Goal: Contribute content: Contribute content

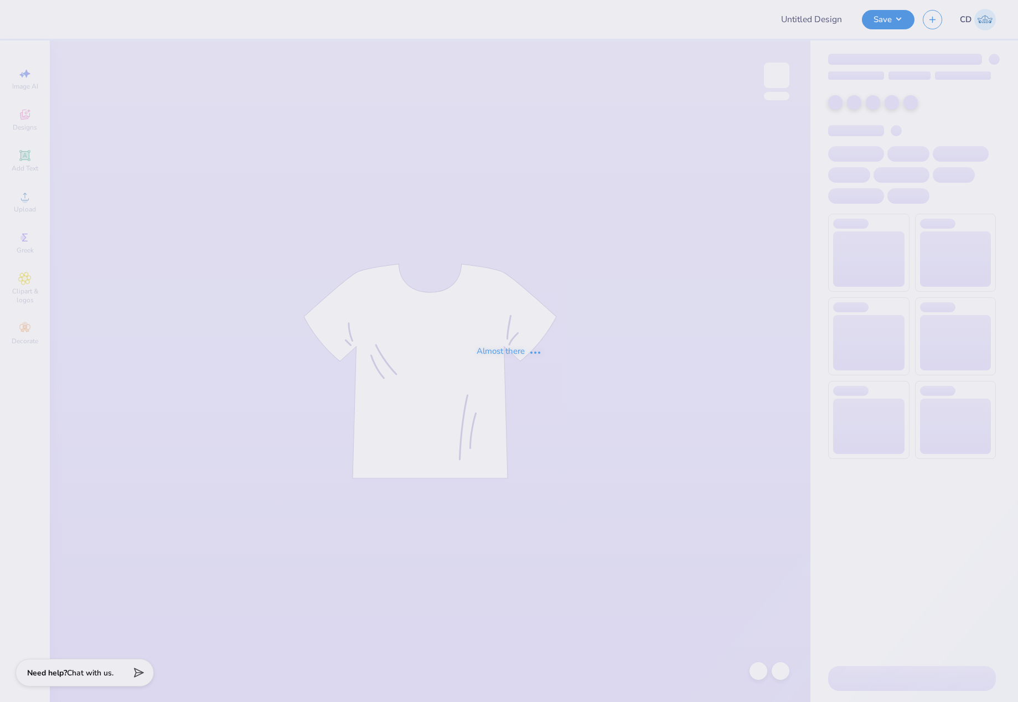
type input "Theta Chi Fall 25 Crosswalk Tee"
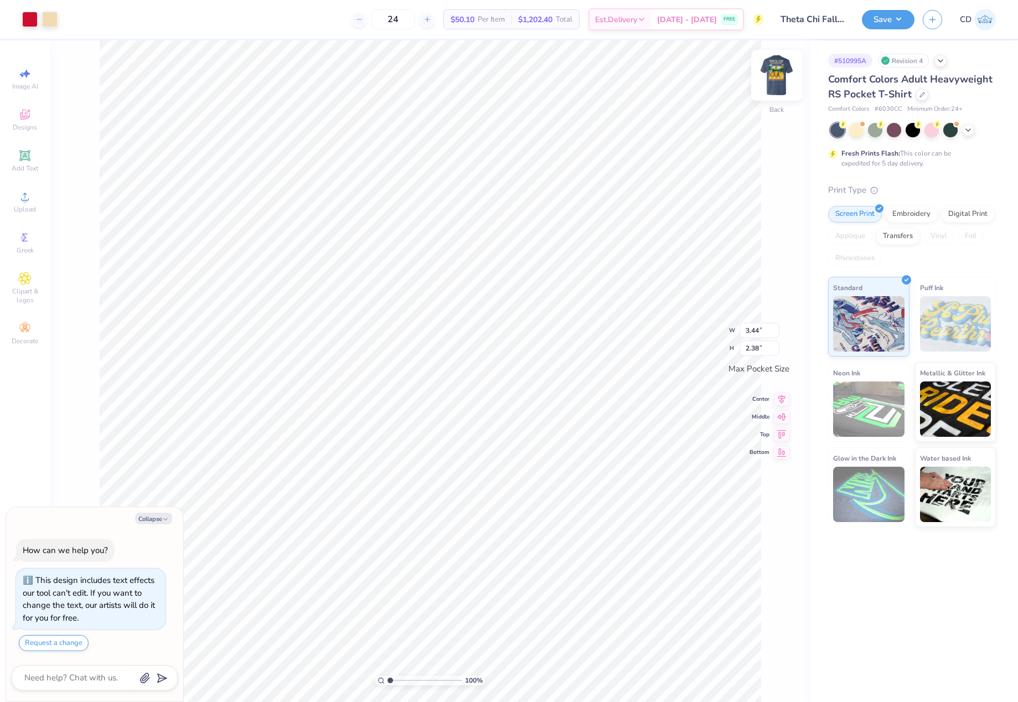
click at [783, 86] on img at bounding box center [776, 75] width 44 height 44
click at [24, 200] on icon at bounding box center [25, 197] width 8 height 8
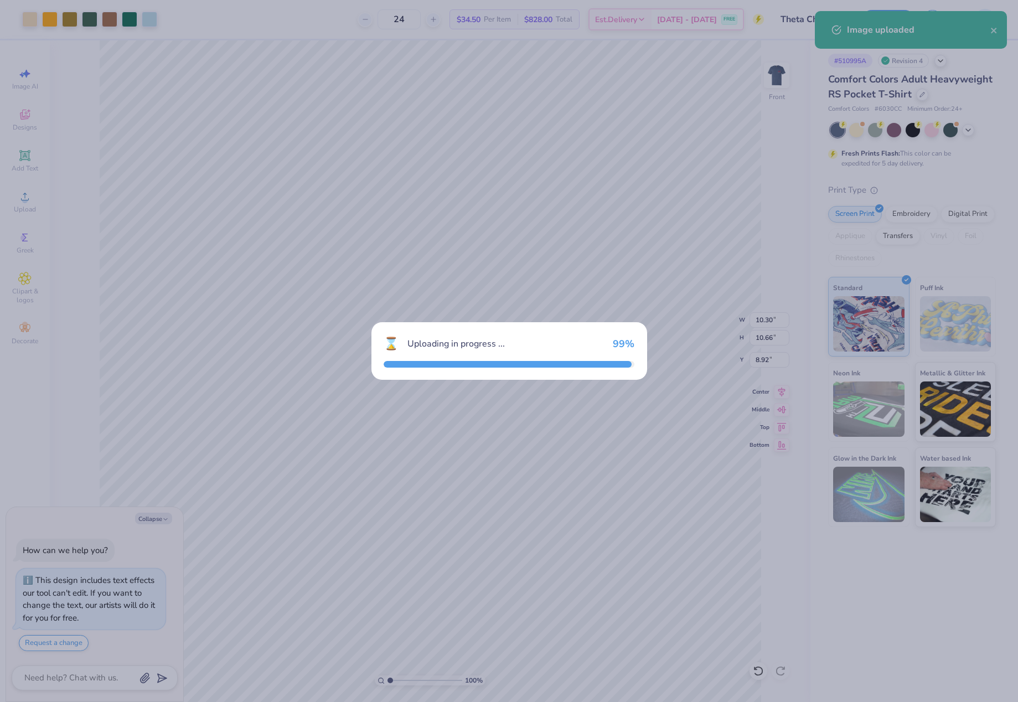
type textarea "x"
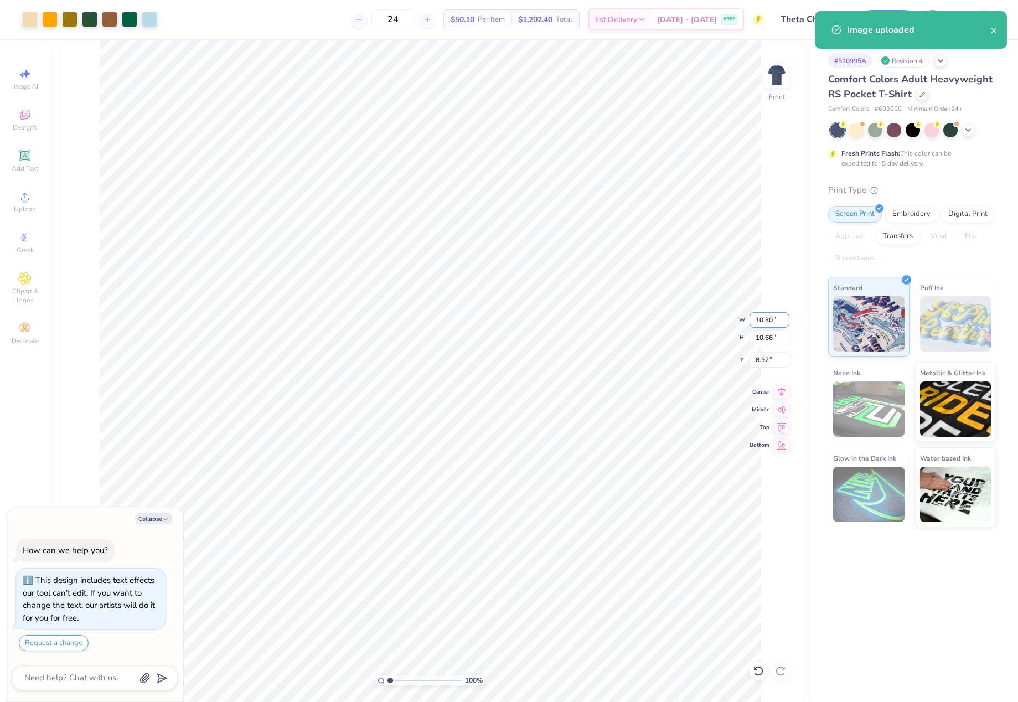
drag, startPoint x: 754, startPoint y: 322, endPoint x: 777, endPoint y: 320, distance: 22.3
click at [777, 320] on input "10.30" at bounding box center [769, 319] width 40 height 15
type input "11"
type textarea "x"
type input "11.00"
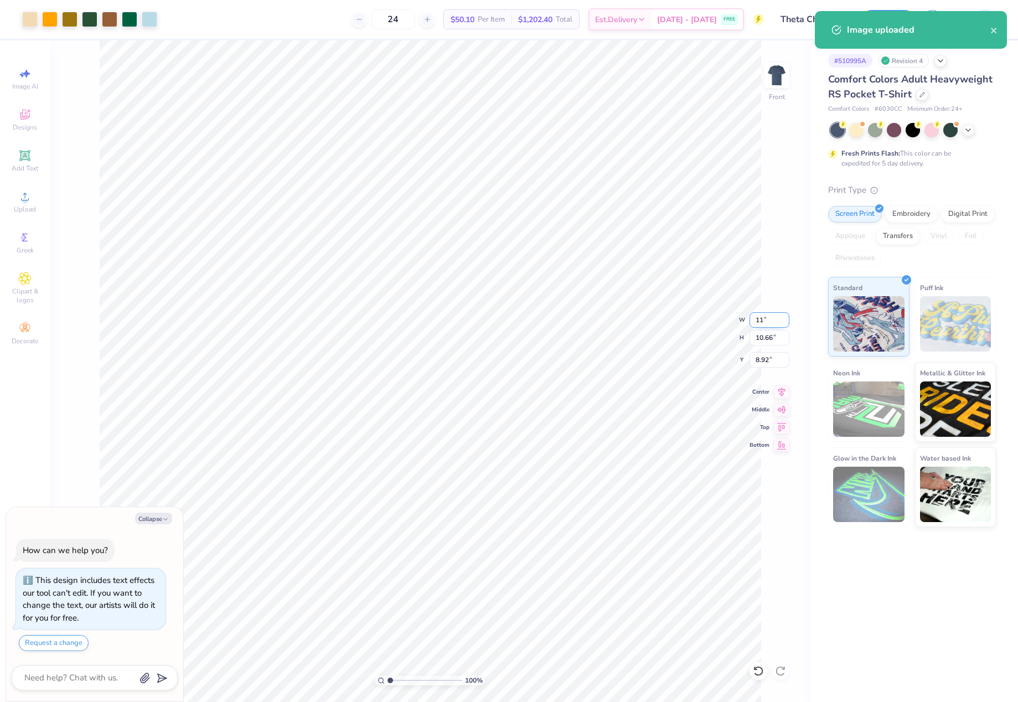
type input "11.38"
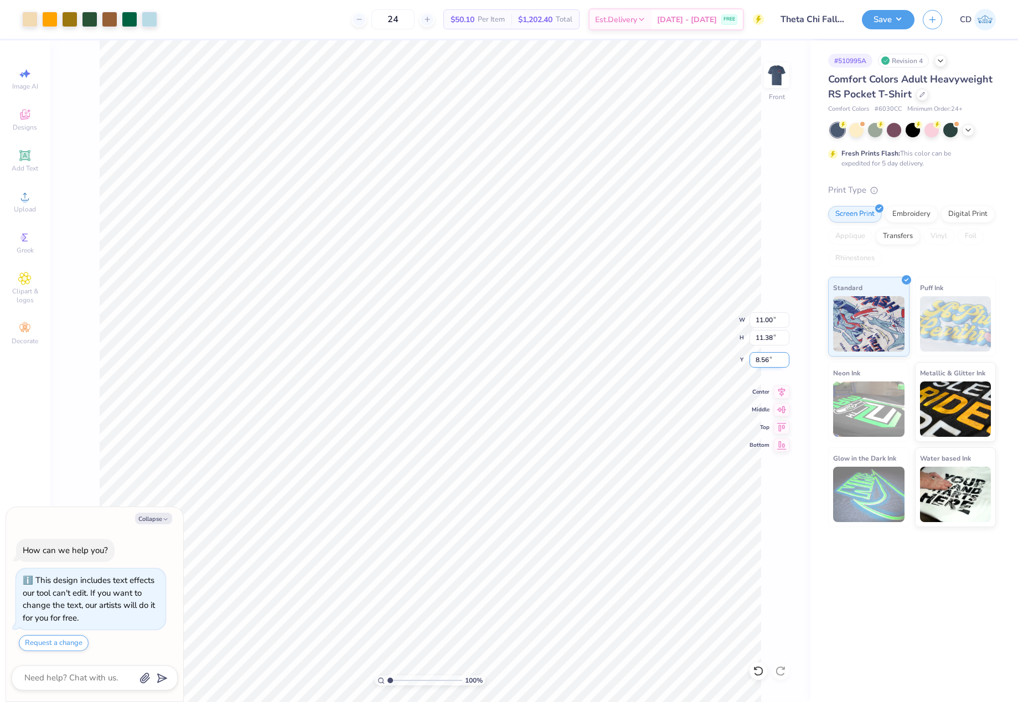
drag, startPoint x: 754, startPoint y: 360, endPoint x: 772, endPoint y: 361, distance: 17.2
click at [772, 361] on input "8.56" at bounding box center [769, 359] width 40 height 15
type input "5.83"
click at [783, 389] on icon at bounding box center [781, 390] width 7 height 9
click at [879, 25] on button "Save" at bounding box center [888, 17] width 53 height 19
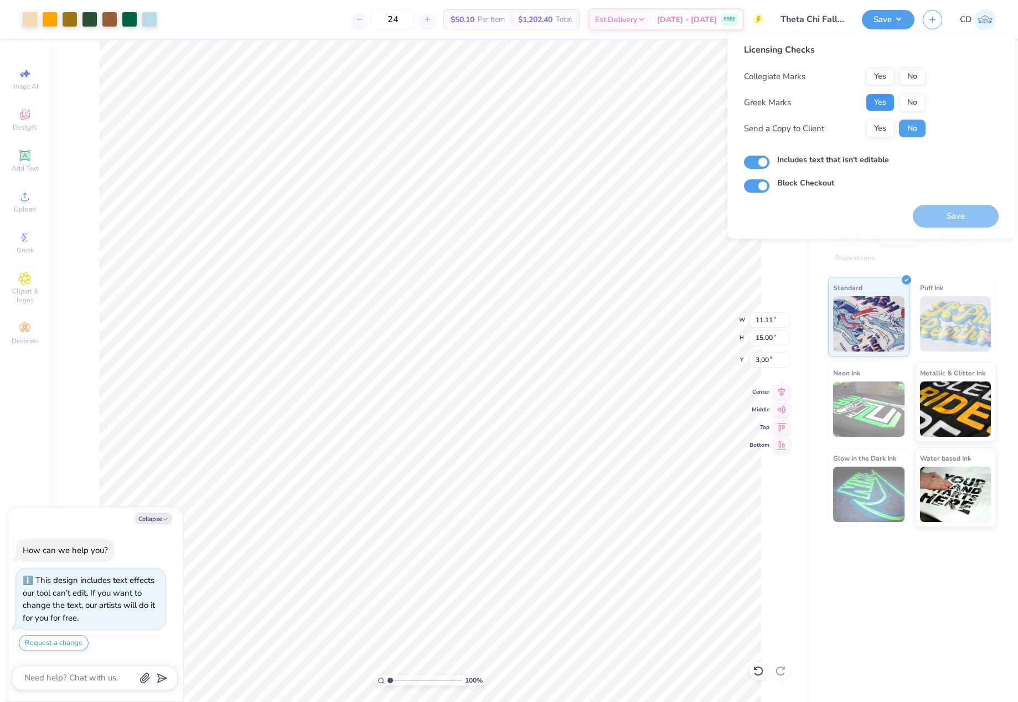
click at [881, 106] on button "Yes" at bounding box center [880, 103] width 29 height 18
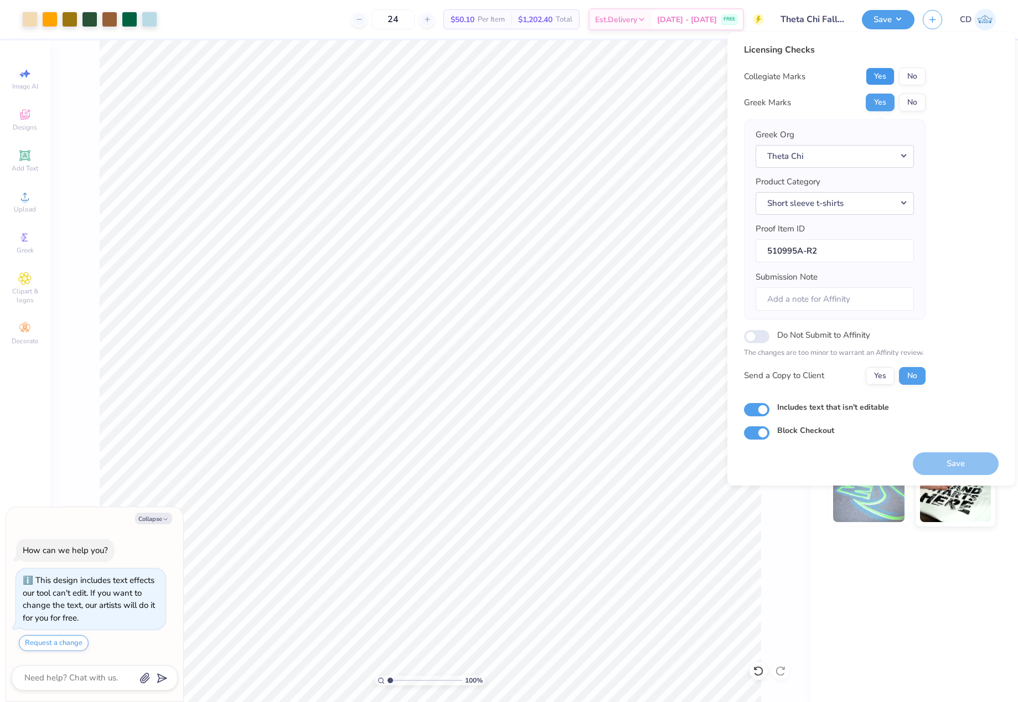
click at [880, 76] on button "Yes" at bounding box center [880, 77] width 29 height 18
click at [968, 462] on button "Save" at bounding box center [956, 463] width 86 height 23
type textarea "x"
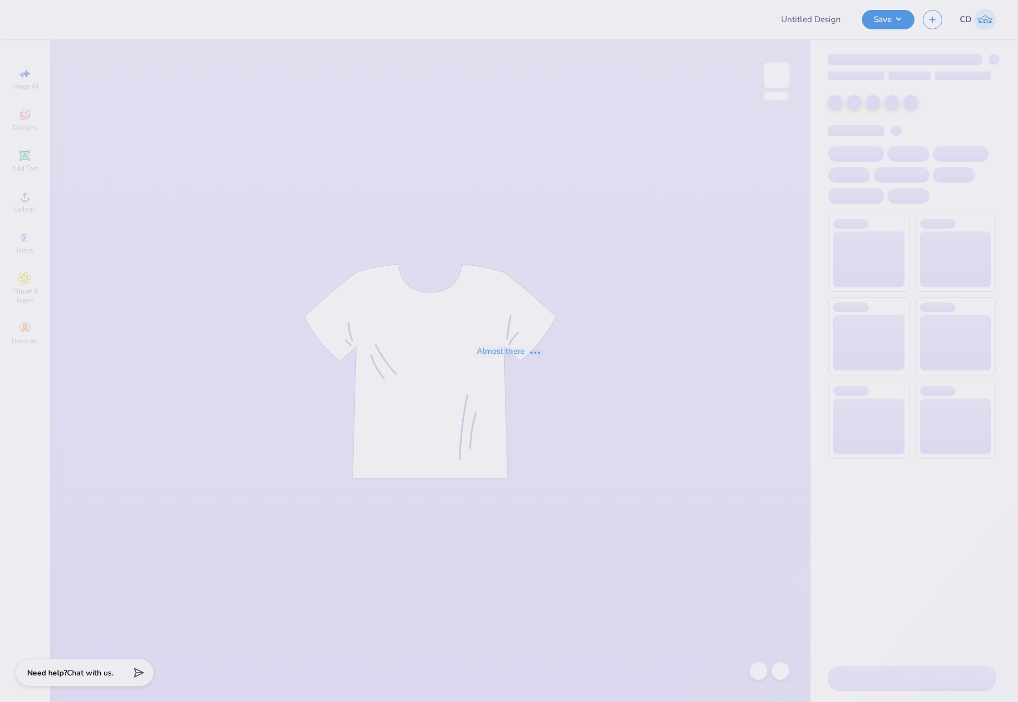
type input "ADPI DUDE'S WEEKEND MERCH"
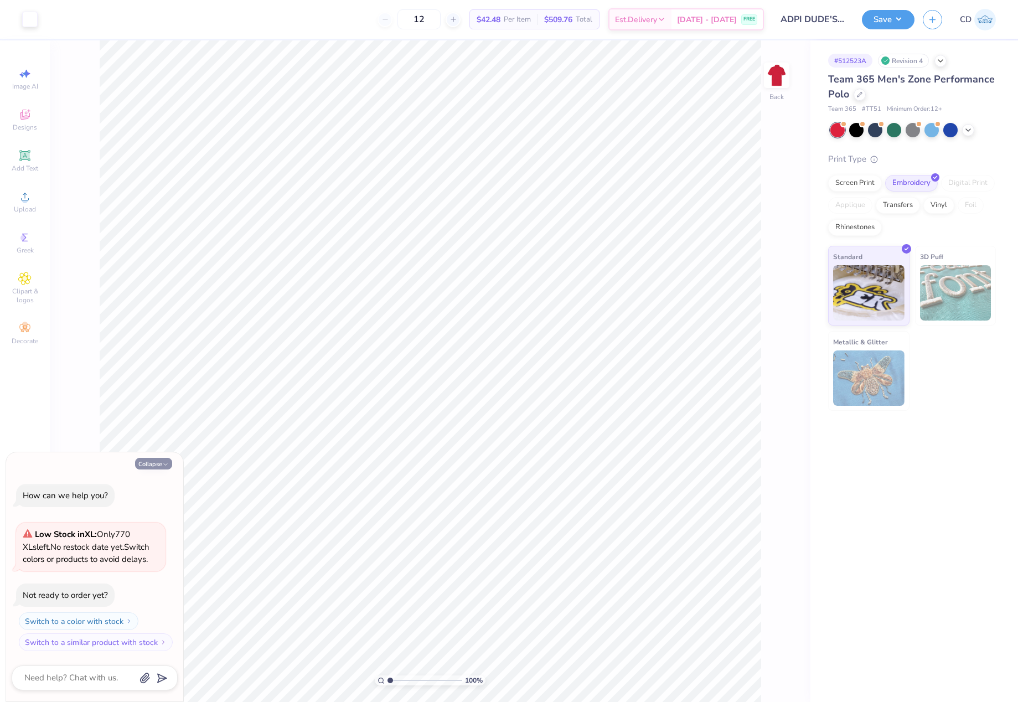
click at [158, 468] on button "Collapse" at bounding box center [153, 464] width 37 height 12
type textarea "x"
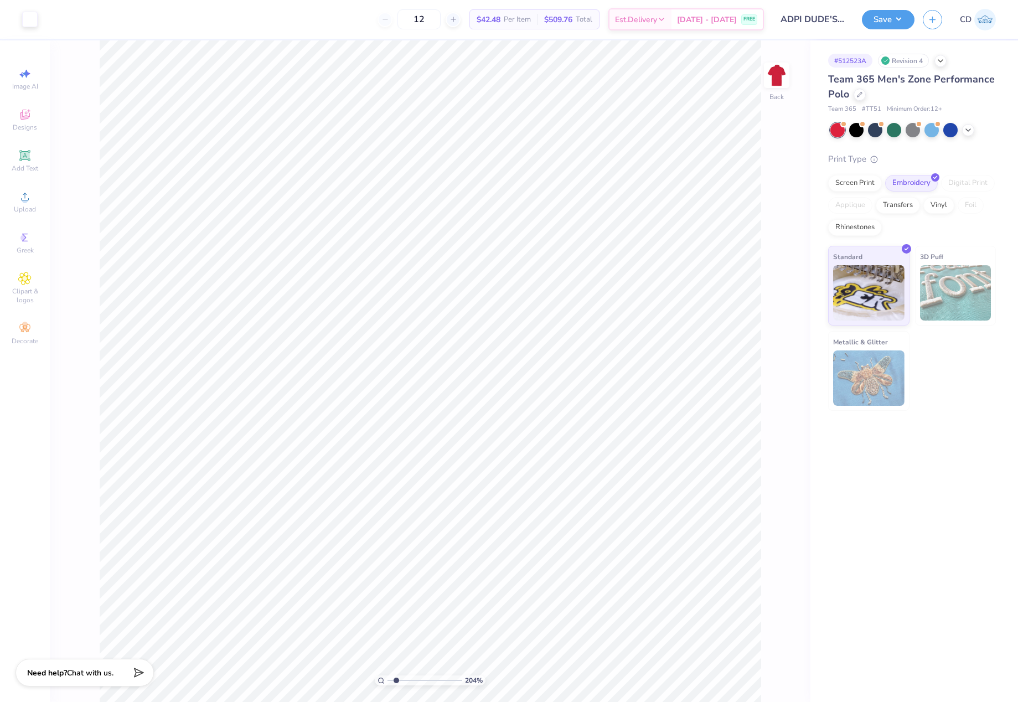
drag, startPoint x: 391, startPoint y: 678, endPoint x: 396, endPoint y: 674, distance: 6.8
click at [396, 675] on input "range" at bounding box center [424, 680] width 75 height 10
type input "1.82"
click at [29, 200] on icon at bounding box center [24, 196] width 13 height 13
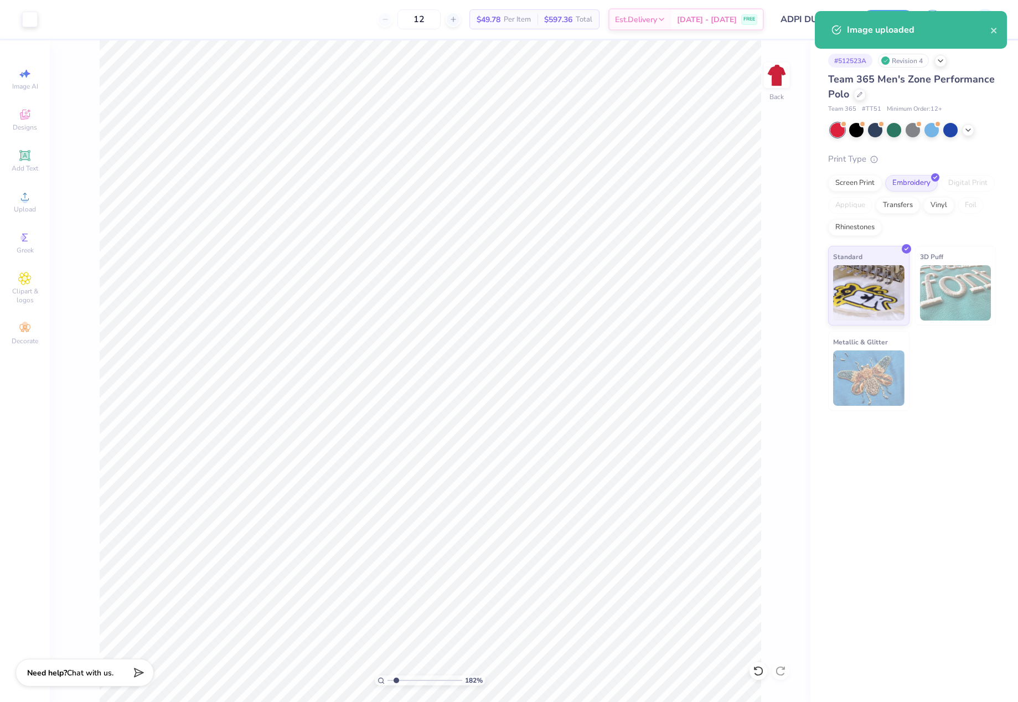
click at [777, 319] on div "182 % Back" at bounding box center [430, 370] width 761 height 661
drag, startPoint x: 754, startPoint y: 316, endPoint x: 772, endPoint y: 314, distance: 17.2
click at [772, 314] on input "9.60" at bounding box center [769, 319] width 40 height 15
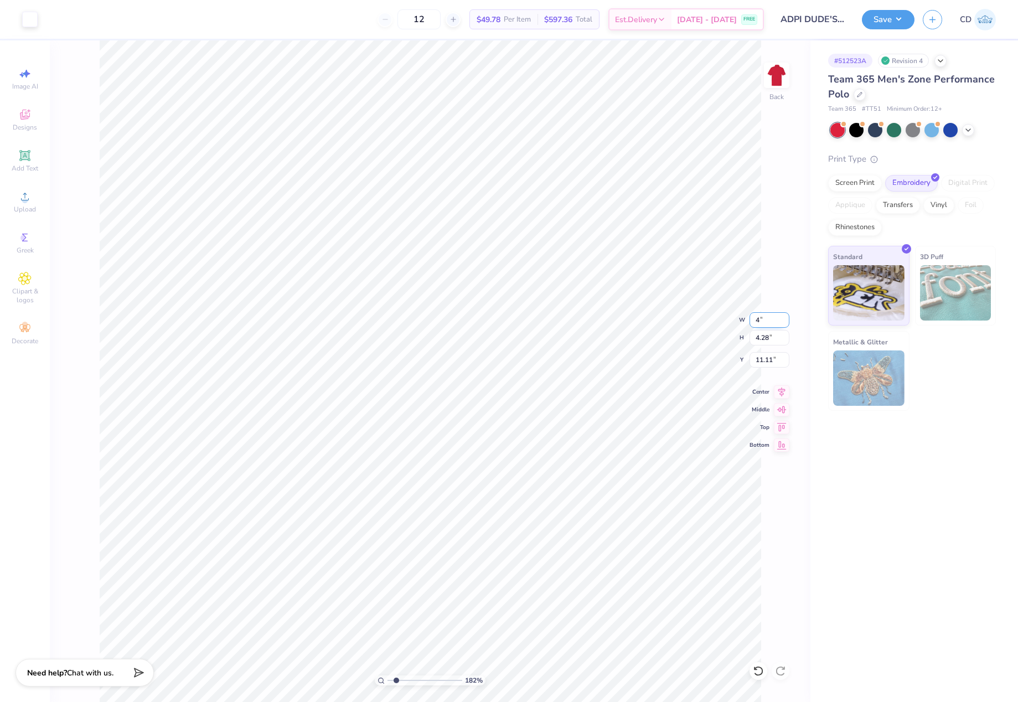
type input "4.00"
type input "1.78"
type input "12.36"
drag, startPoint x: 395, startPoint y: 680, endPoint x: 354, endPoint y: 676, distance: 41.2
type input "1"
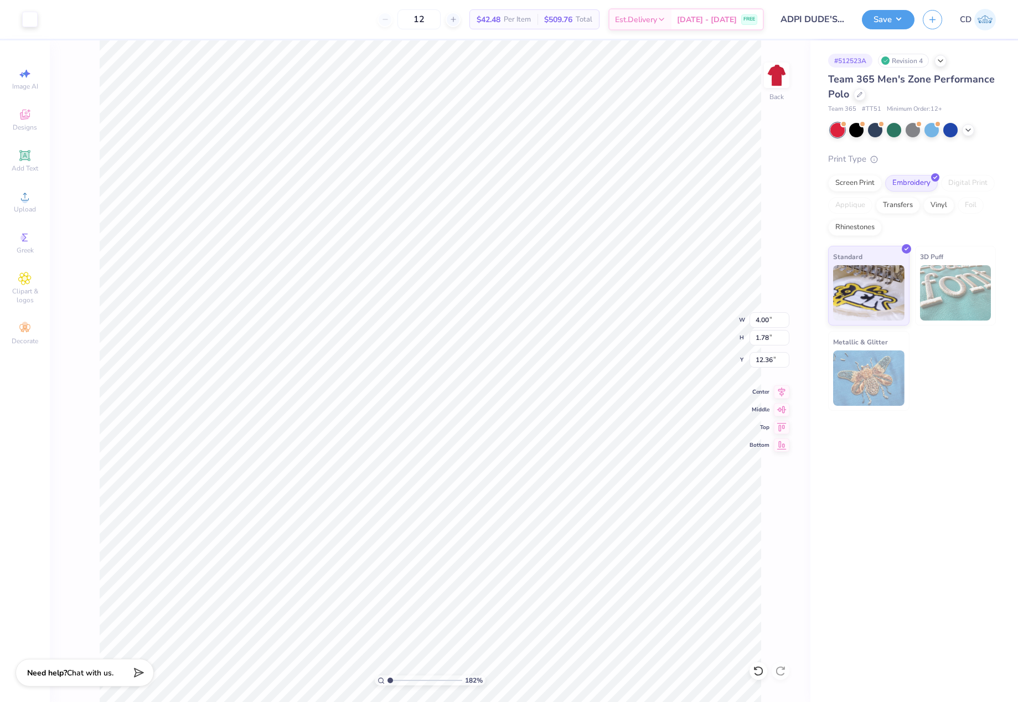
click at [387, 676] on input "range" at bounding box center [424, 680] width 75 height 10
type input "3.00"
click at [873, 19] on button "Save" at bounding box center [888, 17] width 53 height 19
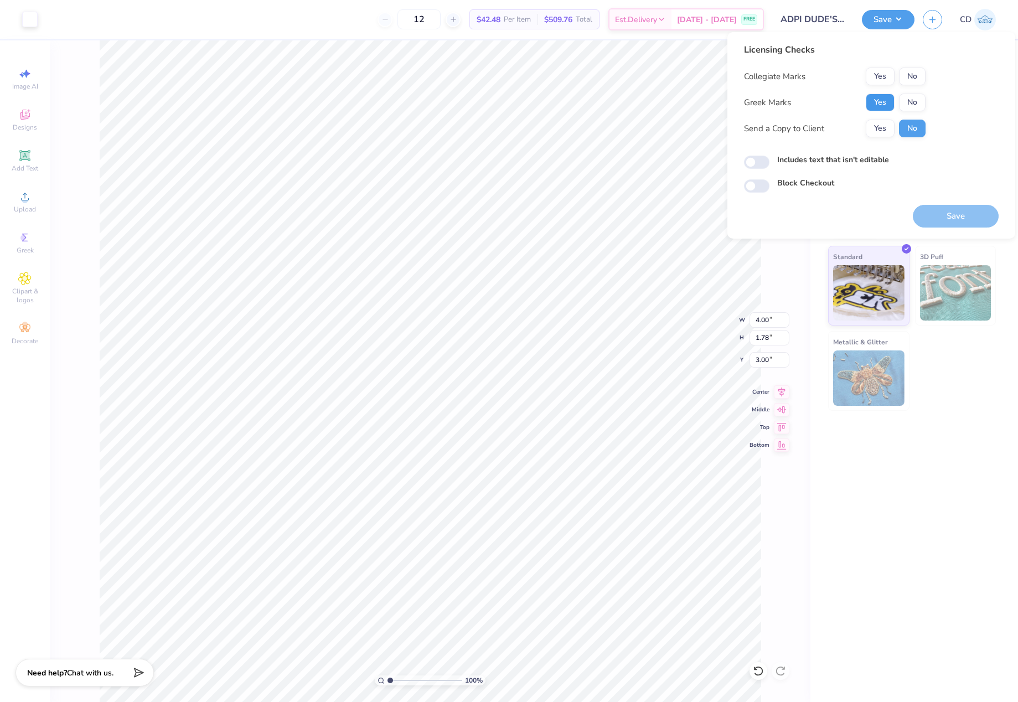
click at [883, 101] on button "Yes" at bounding box center [880, 103] width 29 height 18
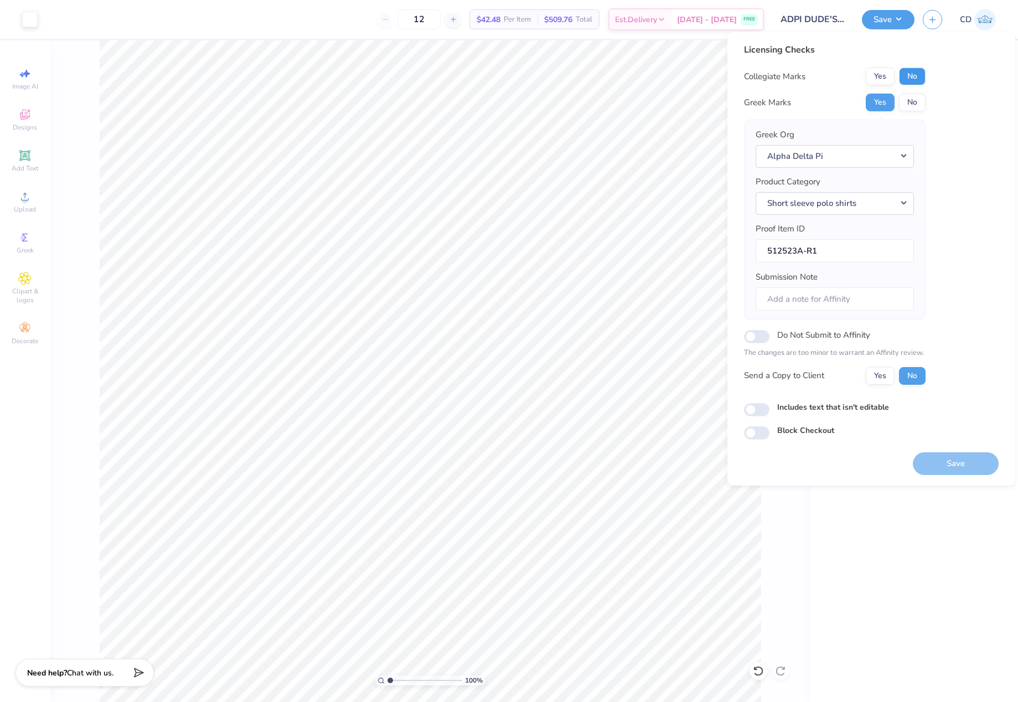
click at [919, 71] on button "No" at bounding box center [912, 77] width 27 height 18
drag, startPoint x: 826, startPoint y: 296, endPoint x: 814, endPoint y: 302, distance: 13.4
click at [826, 296] on input "Submission Note" at bounding box center [835, 299] width 158 height 24
type input "Beta Alpha chapter, Dudes Weekend"
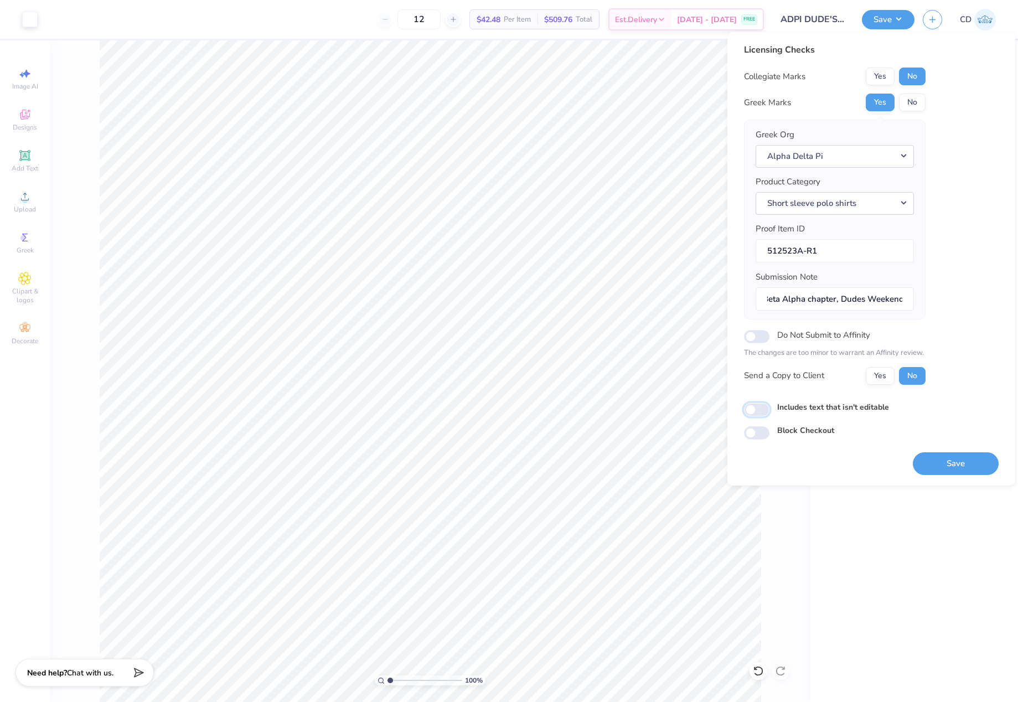
click at [765, 410] on input "Includes text that isn't editable" at bounding box center [756, 409] width 25 height 13
checkbox input "true"
click at [953, 461] on button "Save" at bounding box center [956, 463] width 86 height 23
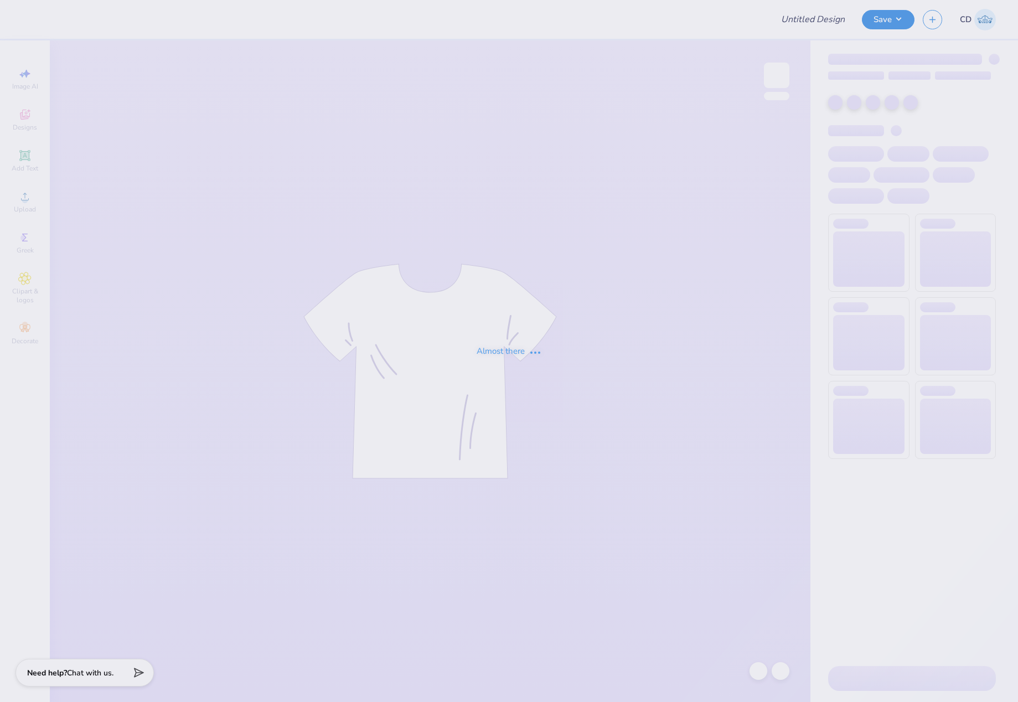
type input "Hoodie"
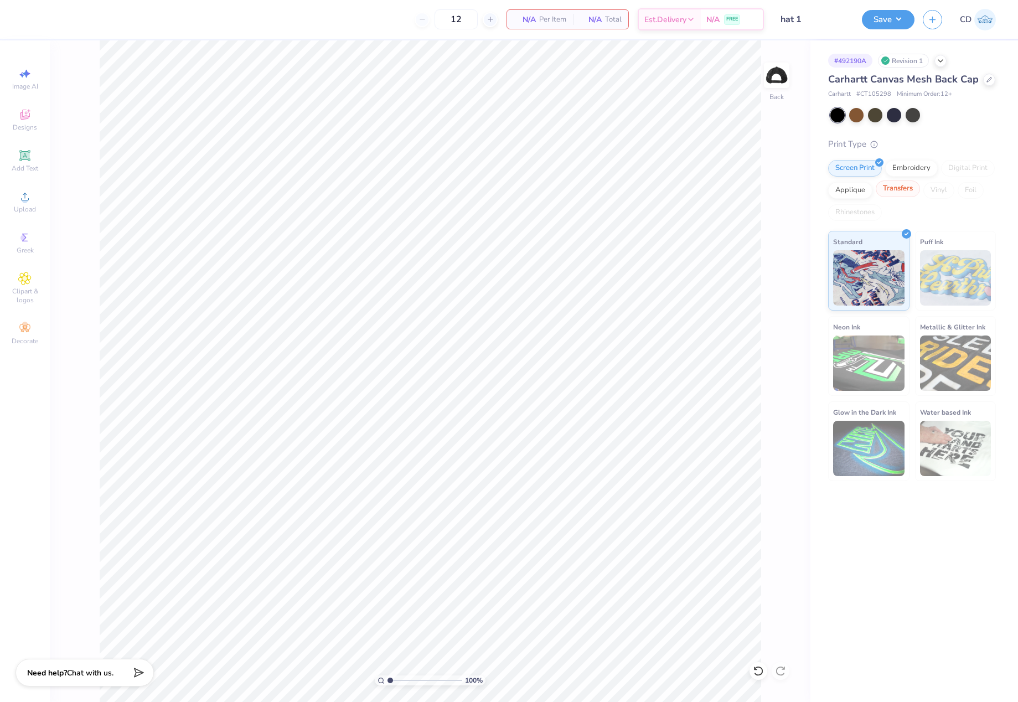
click at [892, 186] on div "Transfers" at bounding box center [898, 188] width 44 height 17
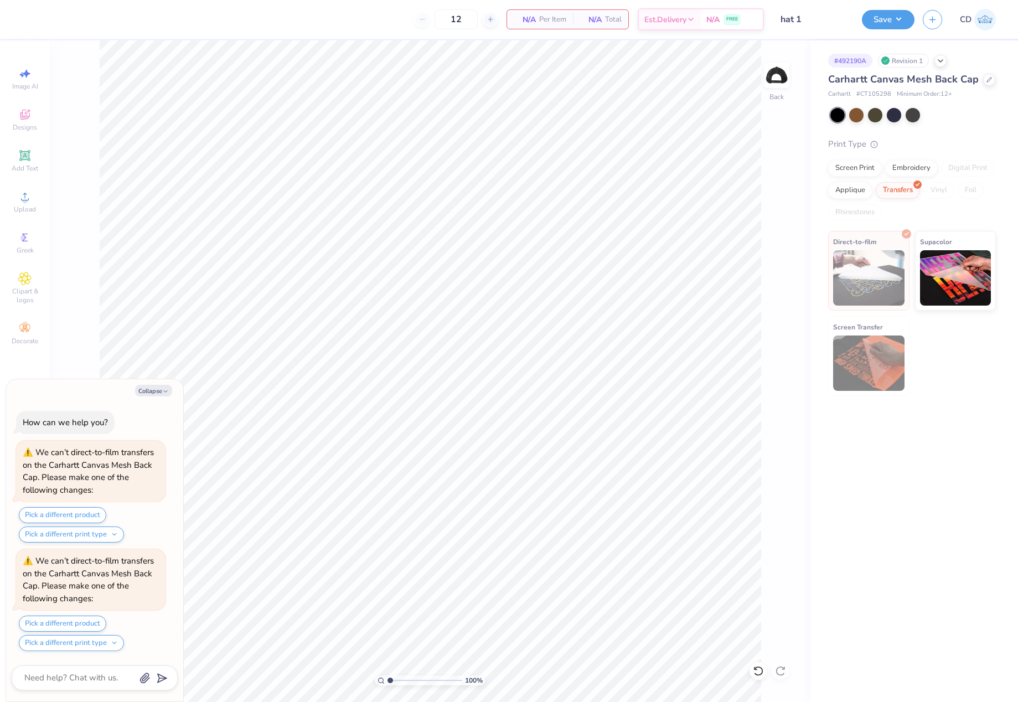
scroll to position [99, 0]
click at [946, 277] on img at bounding box center [955, 276] width 71 height 55
click at [154, 380] on button "Collapse" at bounding box center [153, 381] width 37 height 12
type textarea "x"
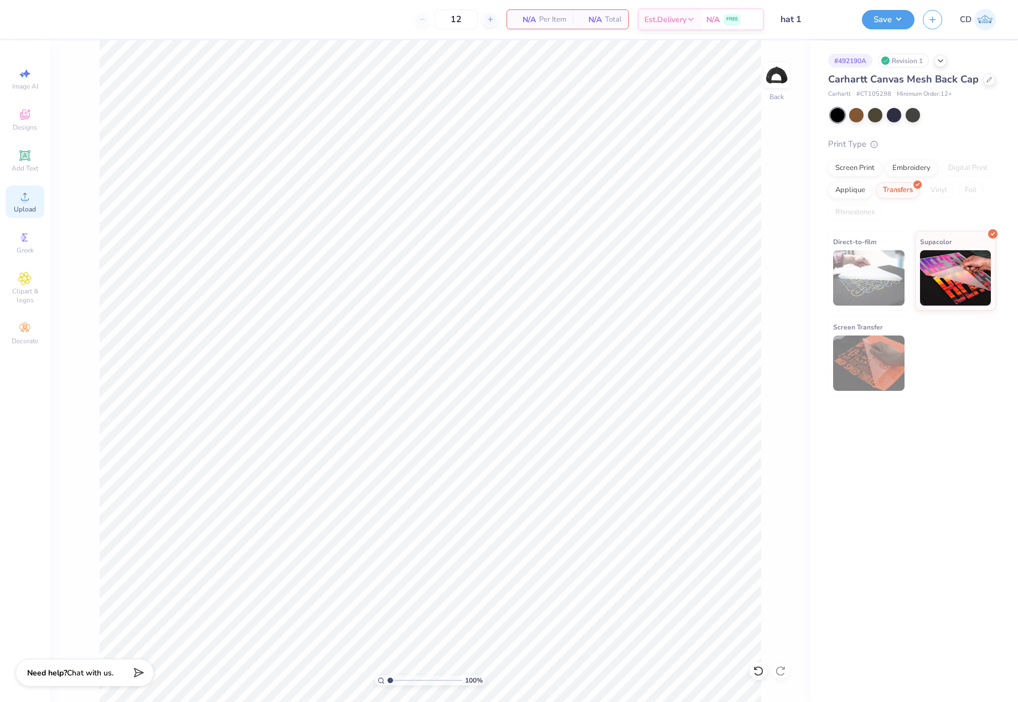
click at [28, 199] on circle at bounding box center [25, 200] width 6 height 6
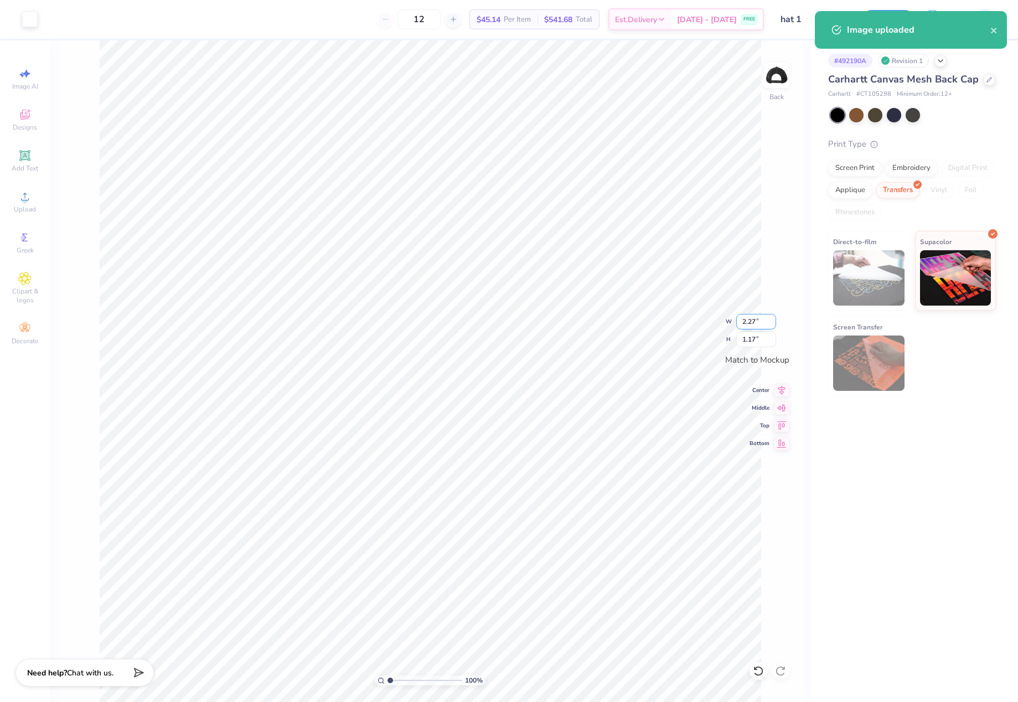
drag, startPoint x: 742, startPoint y: 323, endPoint x: 758, endPoint y: 325, distance: 16.3
click at [758, 325] on input "2.27" at bounding box center [756, 321] width 40 height 15
type input "4.00"
type input "2.06"
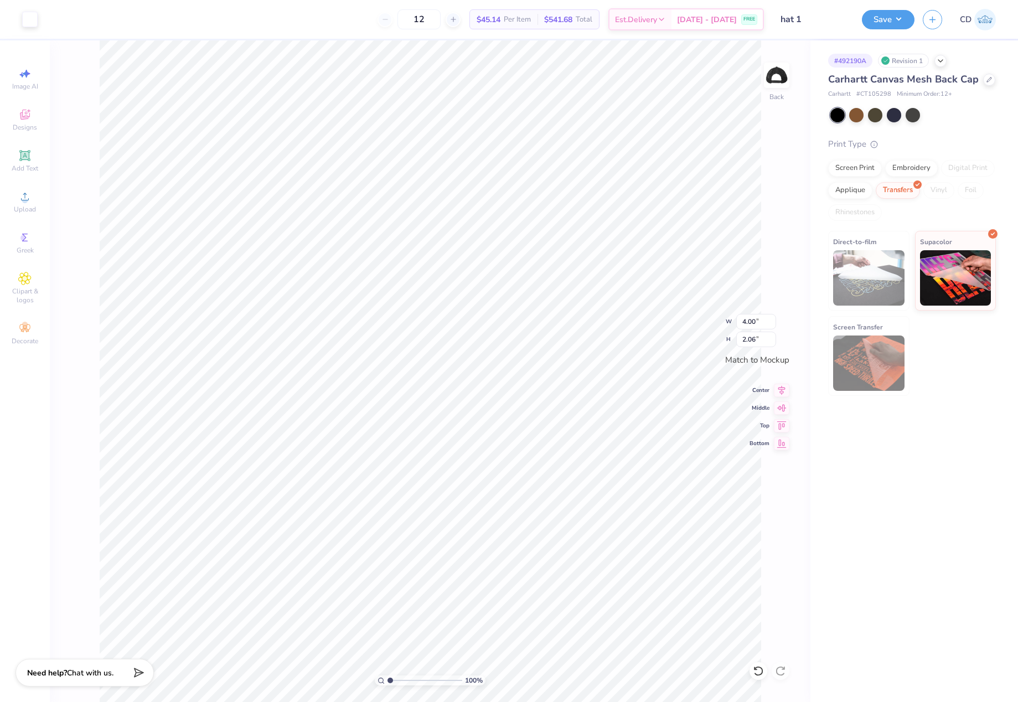
click at [885, 29] on div "Save" at bounding box center [888, 19] width 53 height 19
click at [881, 22] on button "Save" at bounding box center [888, 17] width 53 height 19
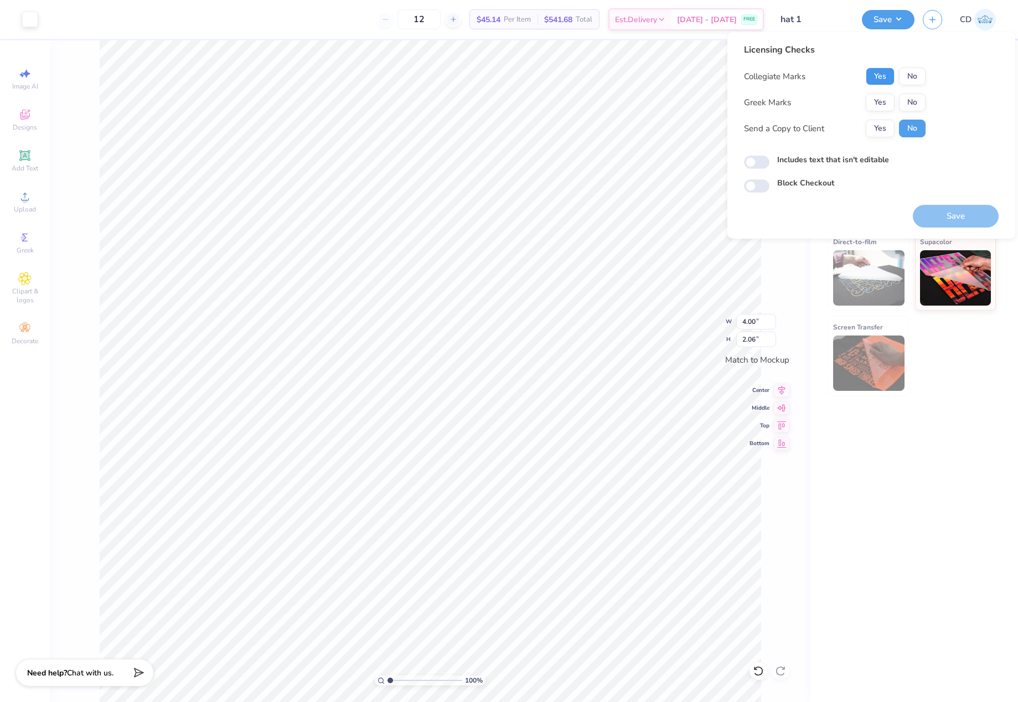
click at [870, 76] on button "Yes" at bounding box center [880, 77] width 29 height 18
click at [904, 105] on button "No" at bounding box center [912, 103] width 27 height 18
click at [763, 163] on input "Includes text that isn't editable" at bounding box center [756, 162] width 25 height 13
checkbox input "true"
click at [953, 227] on button "Save" at bounding box center [956, 216] width 86 height 23
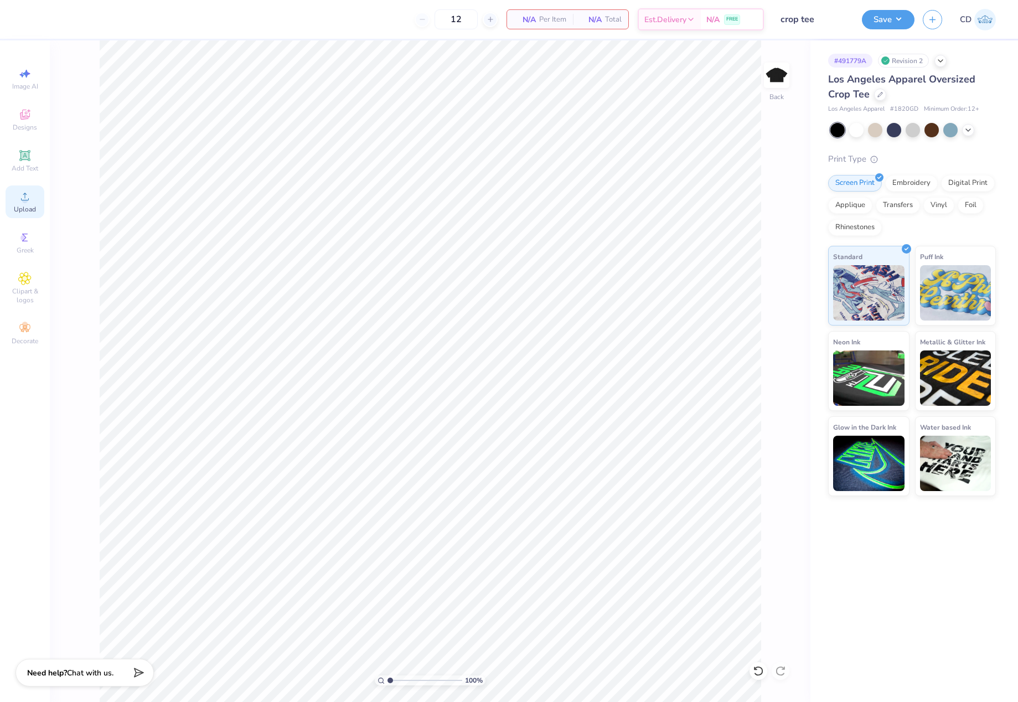
click at [28, 203] on icon at bounding box center [24, 196] width 13 height 13
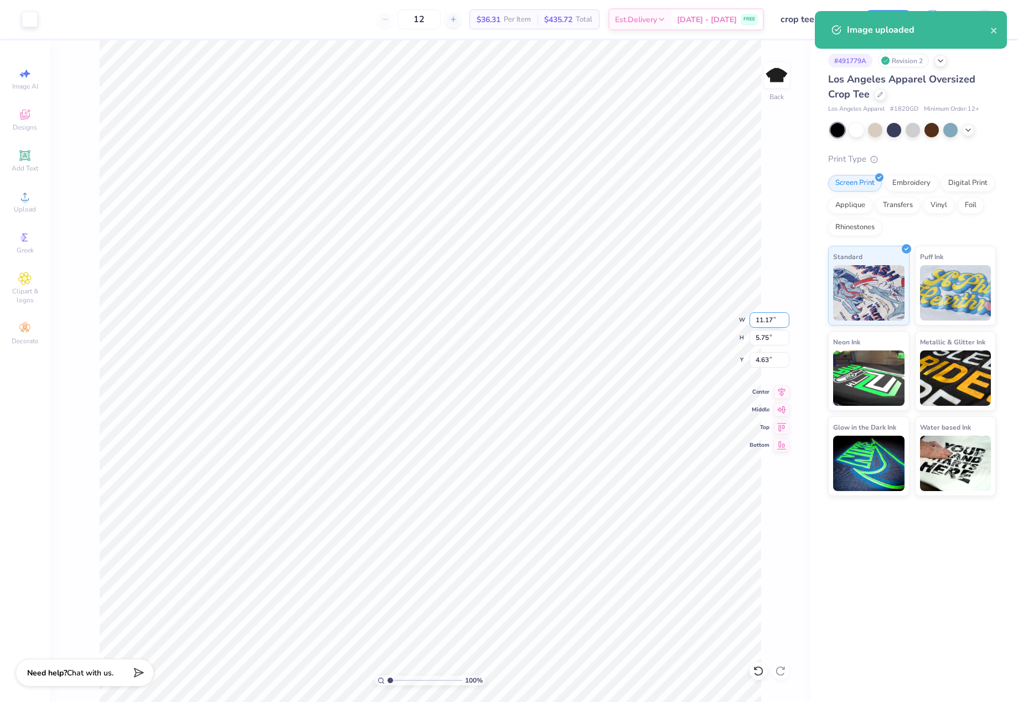
drag, startPoint x: 753, startPoint y: 317, endPoint x: 782, endPoint y: 319, distance: 28.3
click at [782, 319] on input "11.17" at bounding box center [769, 319] width 40 height 15
type input "5.00"
type input "2.57"
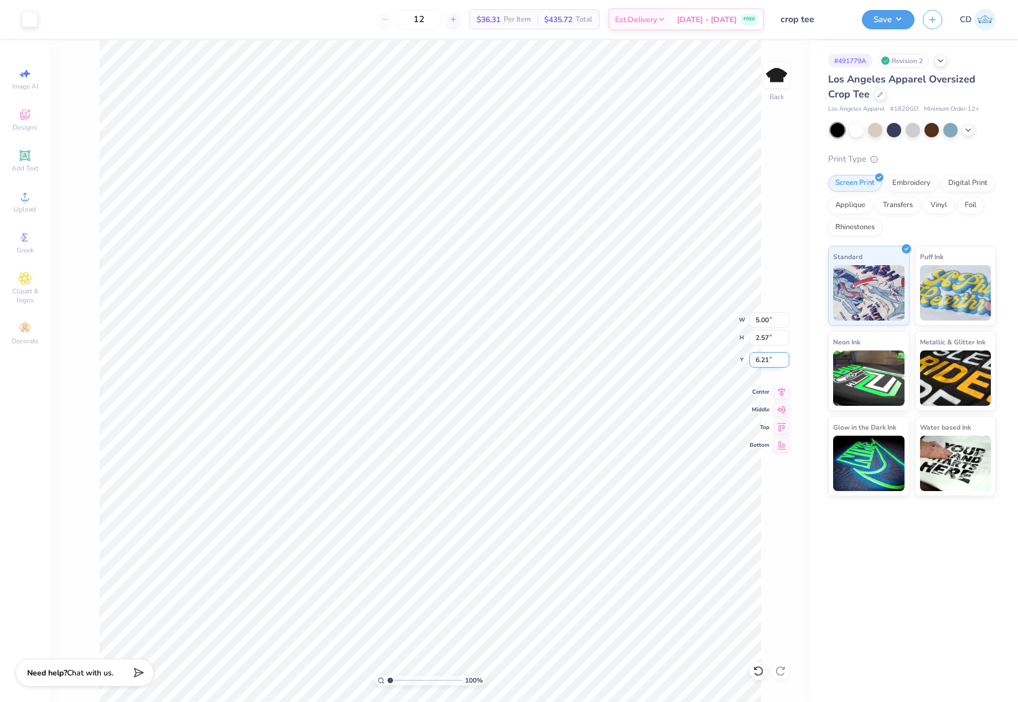
drag, startPoint x: 752, startPoint y: 358, endPoint x: 771, endPoint y: 361, distance: 19.1
click at [771, 361] on input "6.21" at bounding box center [769, 359] width 40 height 15
drag, startPoint x: 753, startPoint y: 358, endPoint x: 768, endPoint y: 360, distance: 15.0
click at [768, 360] on input "3.00" at bounding box center [769, 359] width 40 height 15
type input "1.00"
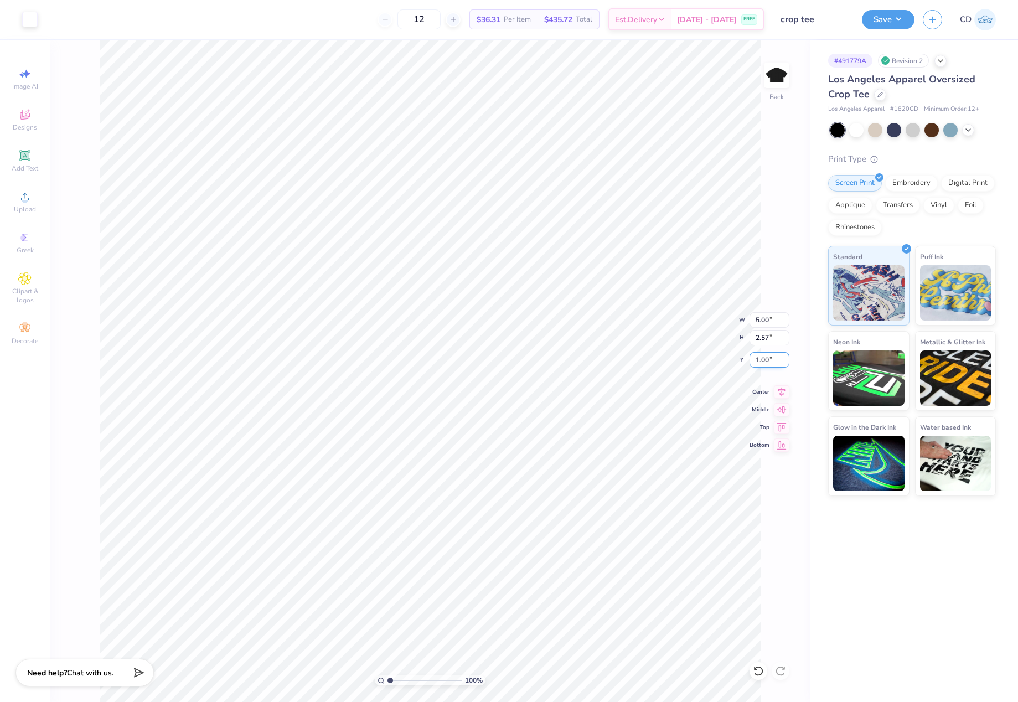
drag, startPoint x: 754, startPoint y: 358, endPoint x: 768, endPoint y: 360, distance: 14.0
click at [771, 360] on input "1.00" at bounding box center [769, 359] width 40 height 15
type input "2.00"
click at [891, 24] on button "Save" at bounding box center [888, 17] width 53 height 19
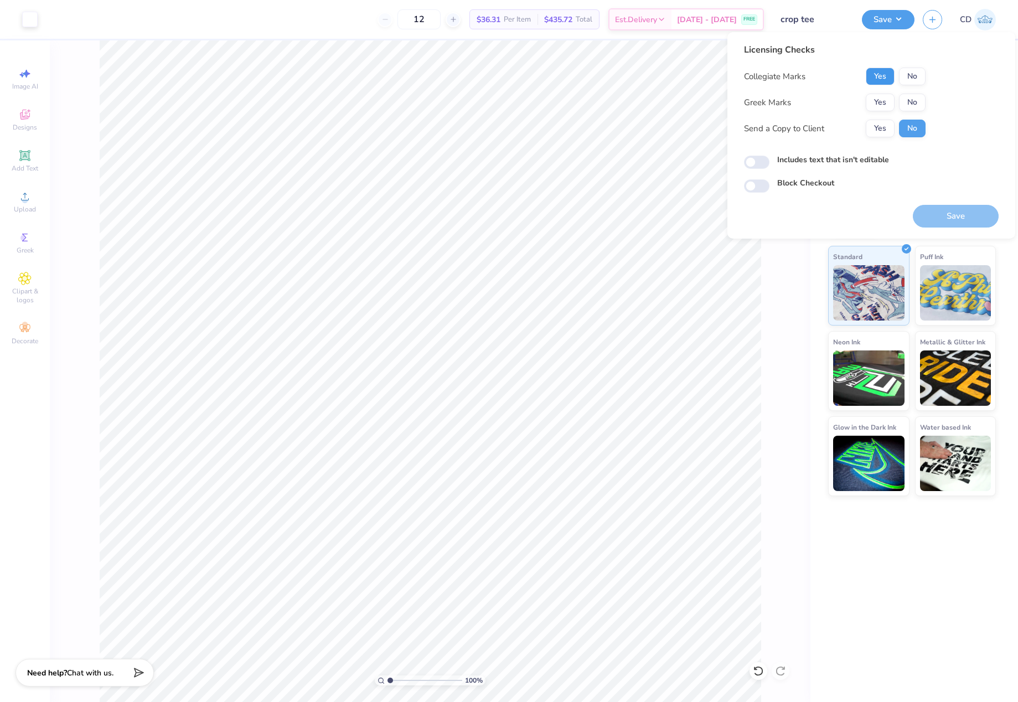
click at [876, 76] on button "Yes" at bounding box center [880, 77] width 29 height 18
click at [919, 105] on button "No" at bounding box center [912, 103] width 27 height 18
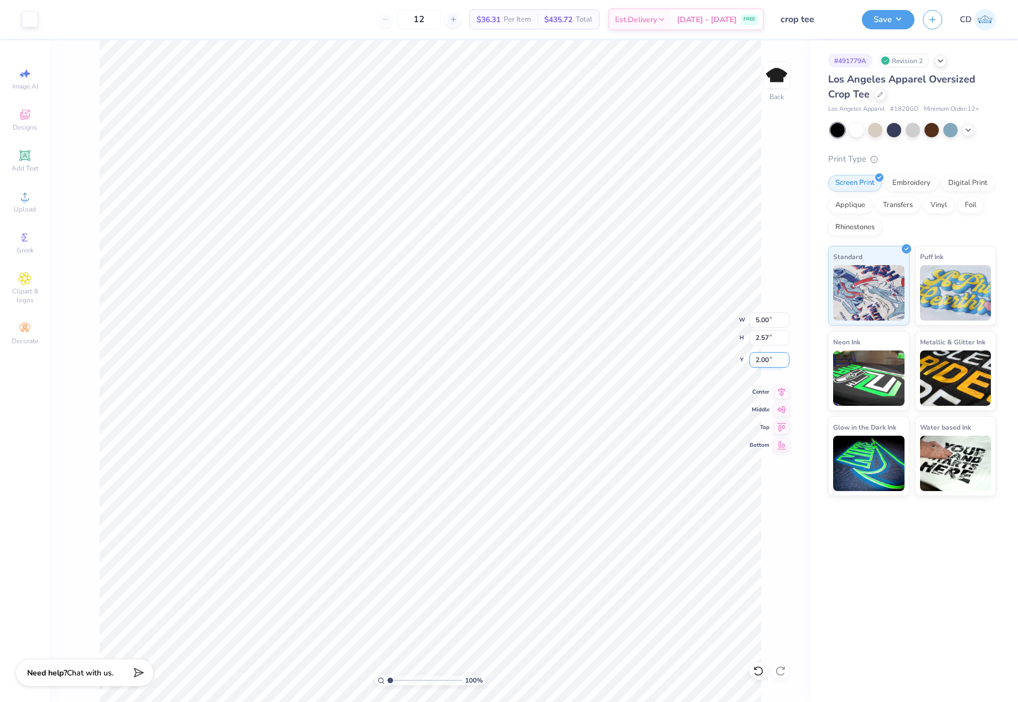
drag, startPoint x: 754, startPoint y: 353, endPoint x: 769, endPoint y: 355, distance: 15.1
click at [769, 355] on input "2.00" at bounding box center [769, 359] width 40 height 15
type input "1.00"
click at [883, 19] on button "Save" at bounding box center [888, 17] width 53 height 19
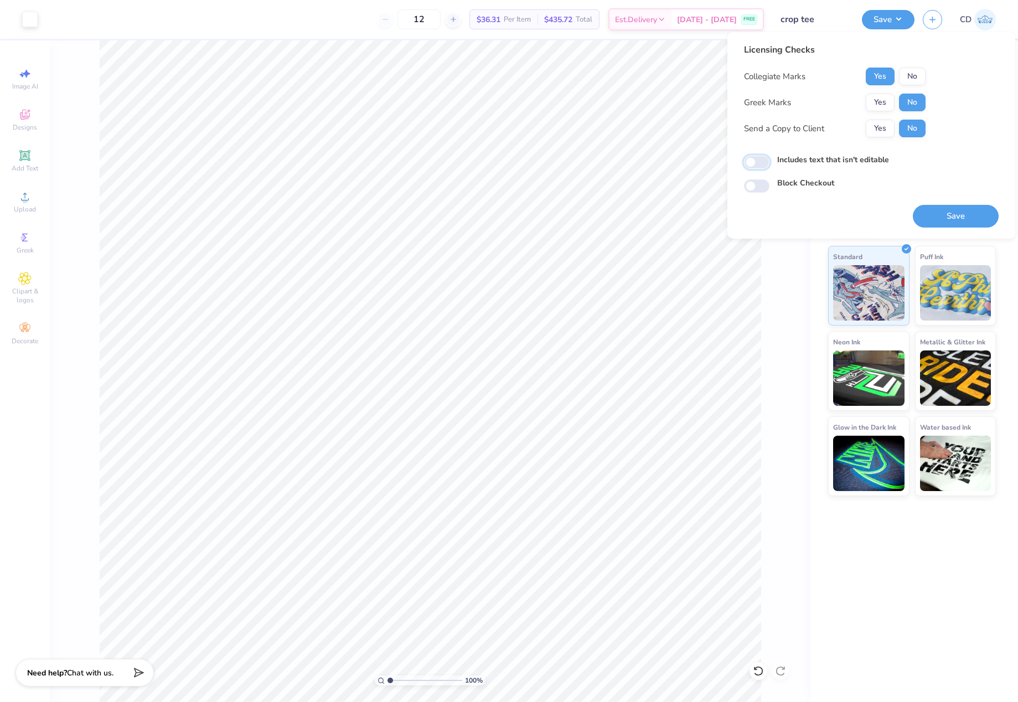
drag, startPoint x: 759, startPoint y: 162, endPoint x: 911, endPoint y: 193, distance: 154.8
click at [764, 162] on input "Includes text that isn't editable" at bounding box center [756, 162] width 25 height 13
checkbox input "true"
click at [950, 210] on button "Save" at bounding box center [956, 216] width 86 height 23
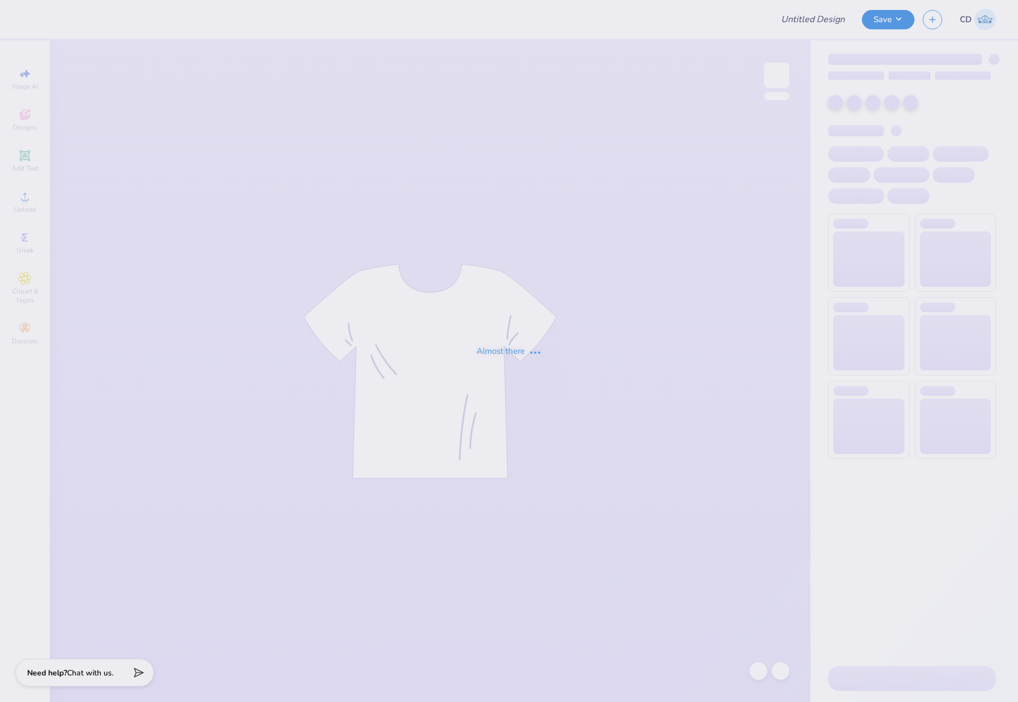
type input "Theta Chi Fall 25 Crosswalk Tee"
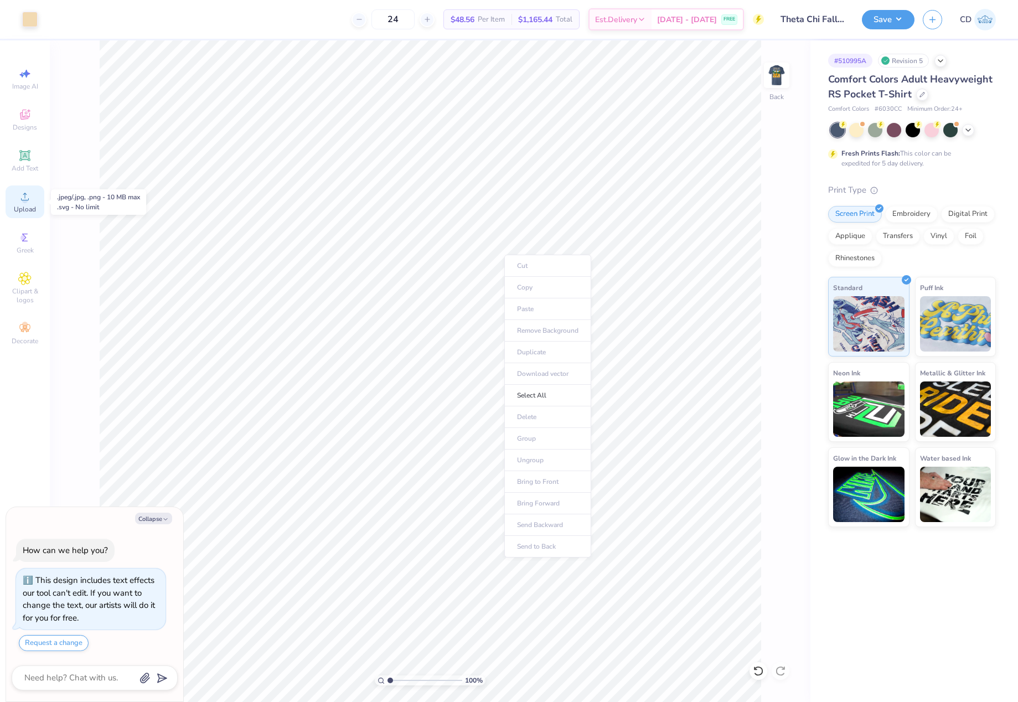
click at [12, 203] on div "Upload" at bounding box center [25, 201] width 39 height 33
click at [426, 219] on body "Art colors 24 $48.56 Per Item $1,165.44 Total Est. Delivery Sep 13 - 16 FREE De…" at bounding box center [509, 351] width 1018 height 702
click at [885, 21] on button "Save" at bounding box center [888, 17] width 53 height 19
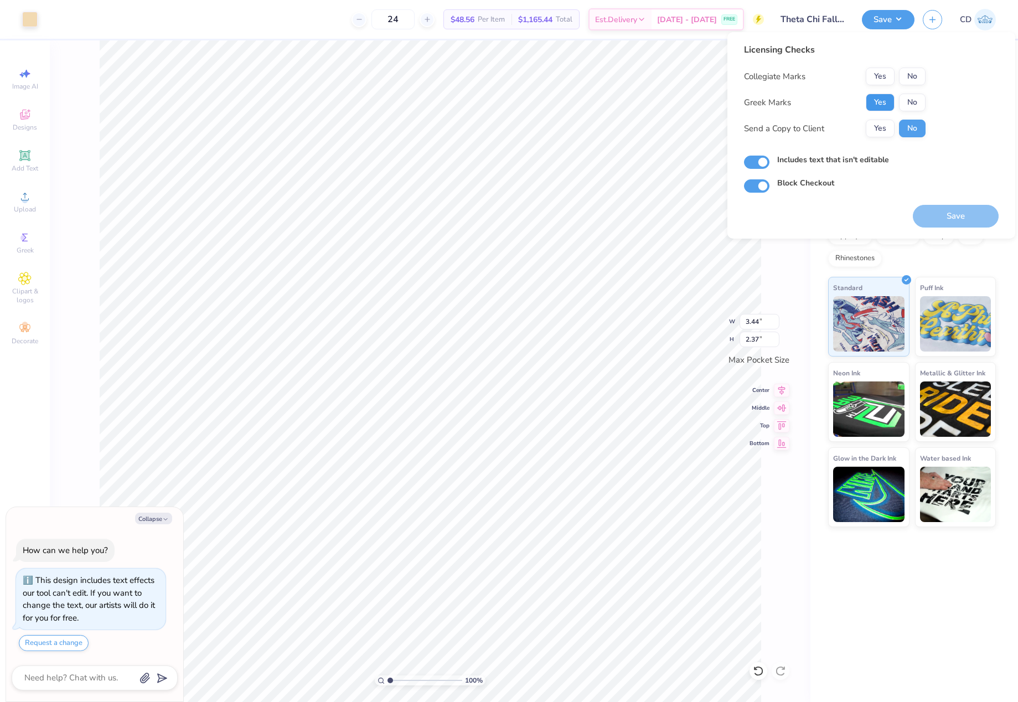
click at [883, 104] on button "Yes" at bounding box center [880, 103] width 29 height 18
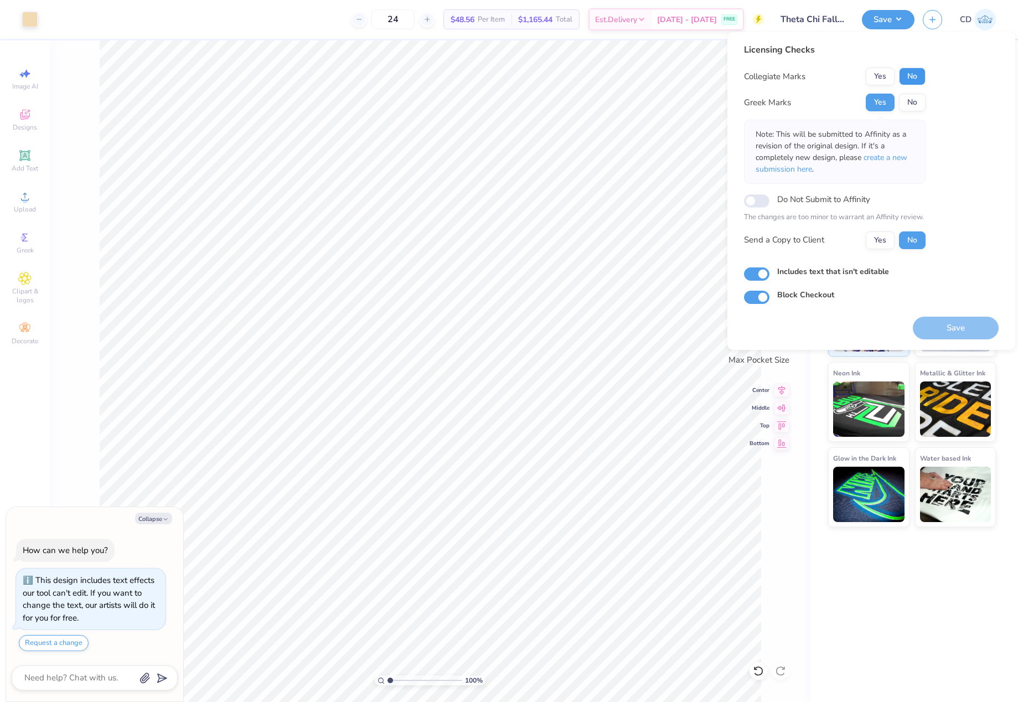
click at [918, 74] on button "No" at bounding box center [912, 77] width 27 height 18
click at [955, 325] on button "Save" at bounding box center [956, 328] width 86 height 23
type textarea "x"
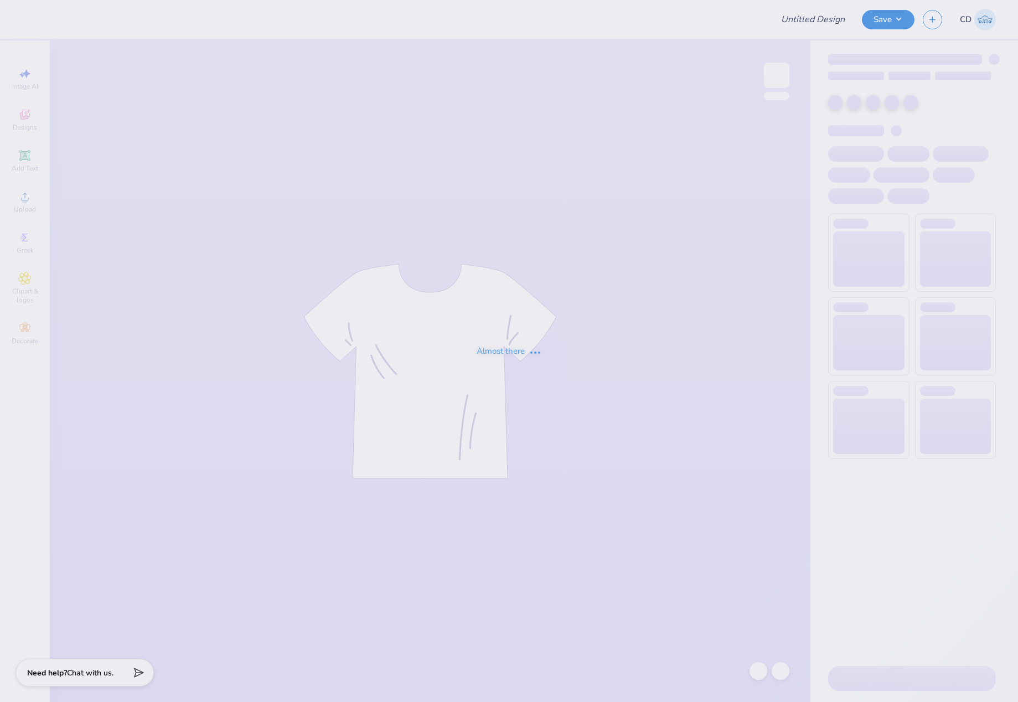
type input "Family Weekend #2"
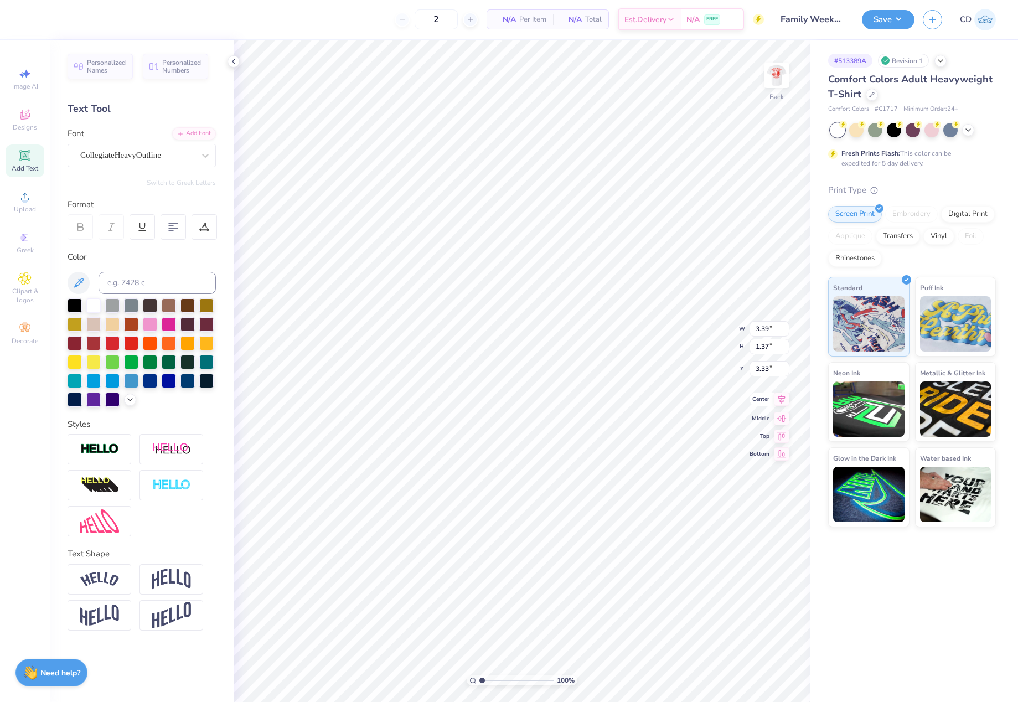
click at [782, 397] on icon at bounding box center [781, 398] width 15 height 13
click at [781, 387] on icon at bounding box center [781, 390] width 7 height 9
click at [778, 386] on icon at bounding box center [781, 390] width 15 height 13
drag, startPoint x: 769, startPoint y: 321, endPoint x: 761, endPoint y: 319, distance: 8.6
click at [761, 319] on input "3.62" at bounding box center [769, 319] width 40 height 15
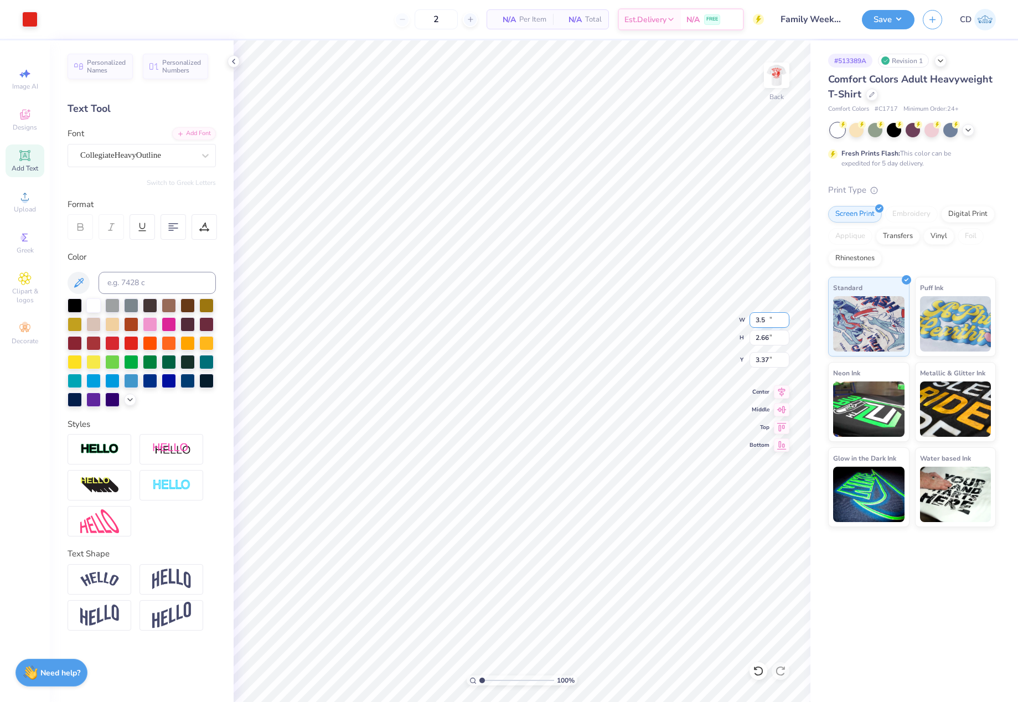
type input "3.50"
type input "2.66"
type input "3.37"
drag, startPoint x: 753, startPoint y: 360, endPoint x: 773, endPoint y: 362, distance: 20.6
click at [773, 362] on input "3.37" at bounding box center [769, 359] width 40 height 15
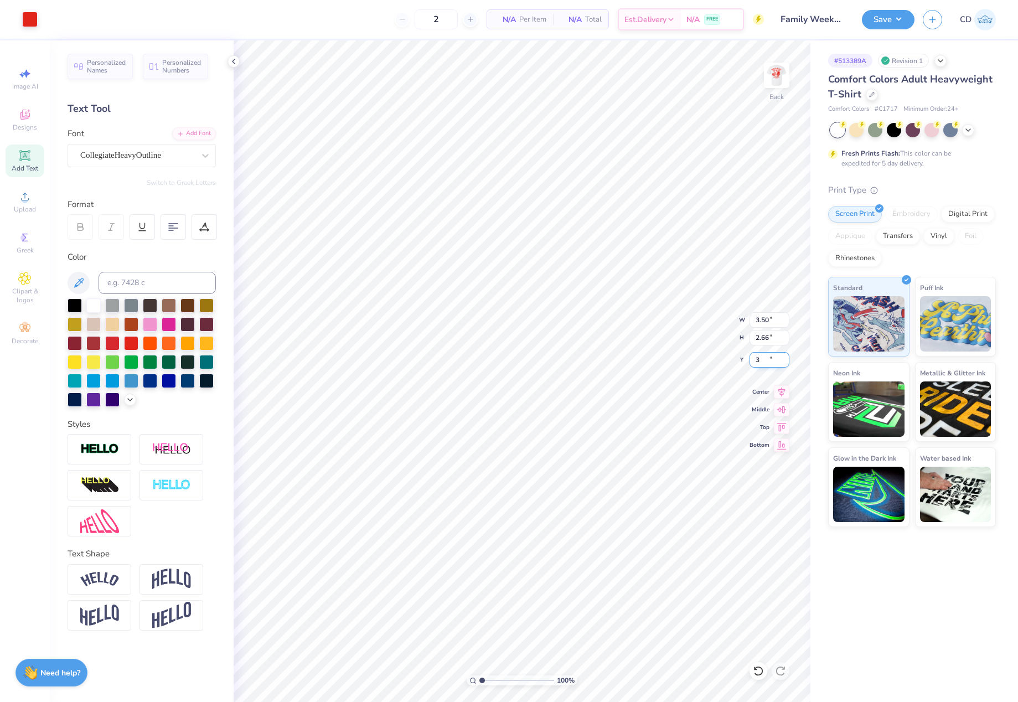
type input "3.00"
click at [778, 81] on img at bounding box center [776, 75] width 44 height 44
type textarea "DELtA EPSILON"
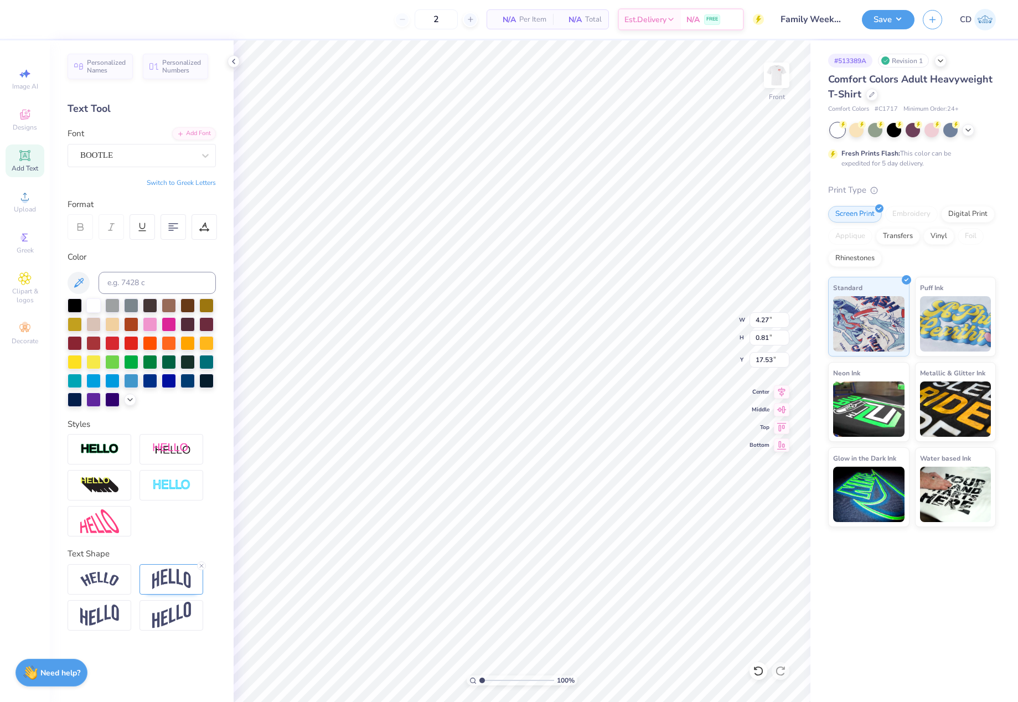
type input "14.08"
type input "12.56"
type input "3.46"
type input "4.27"
type input "0.66"
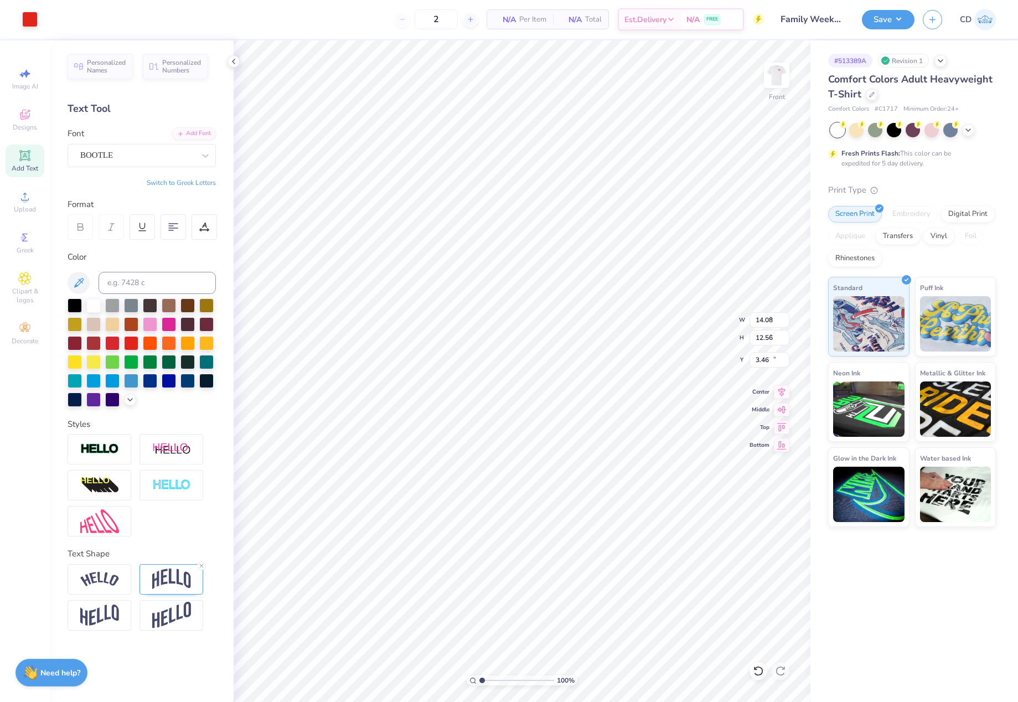
type input "17.61"
type input "14.08"
type input "12.56"
type input "3.46"
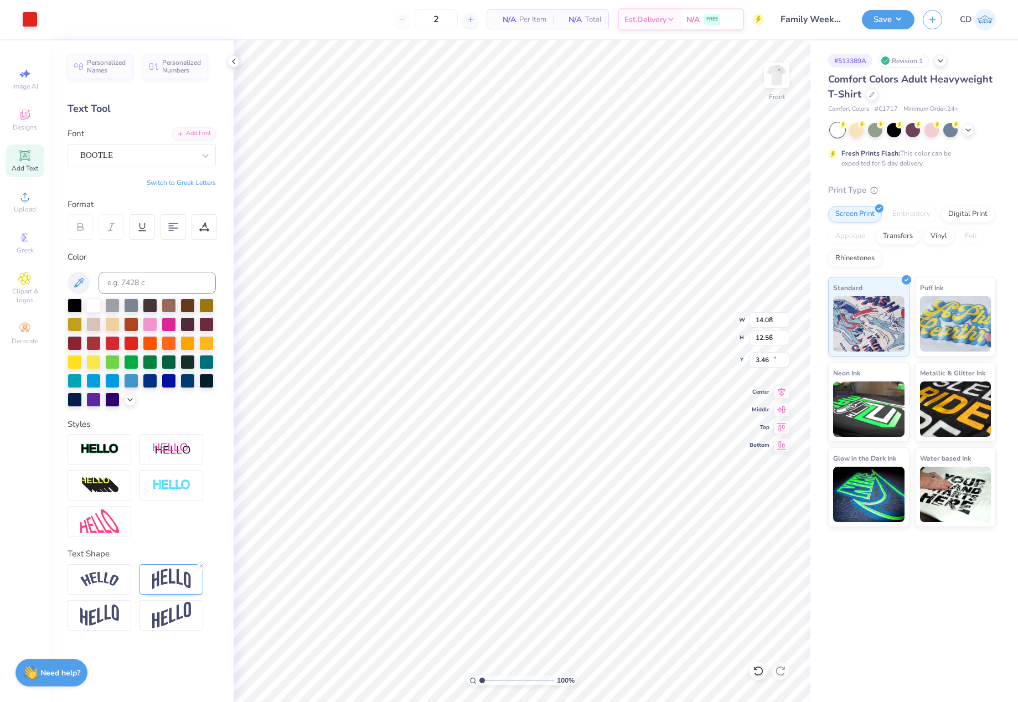
type input "4.27"
type input "0.66"
type input "17.61"
type textarea "DELtA EPSILON"
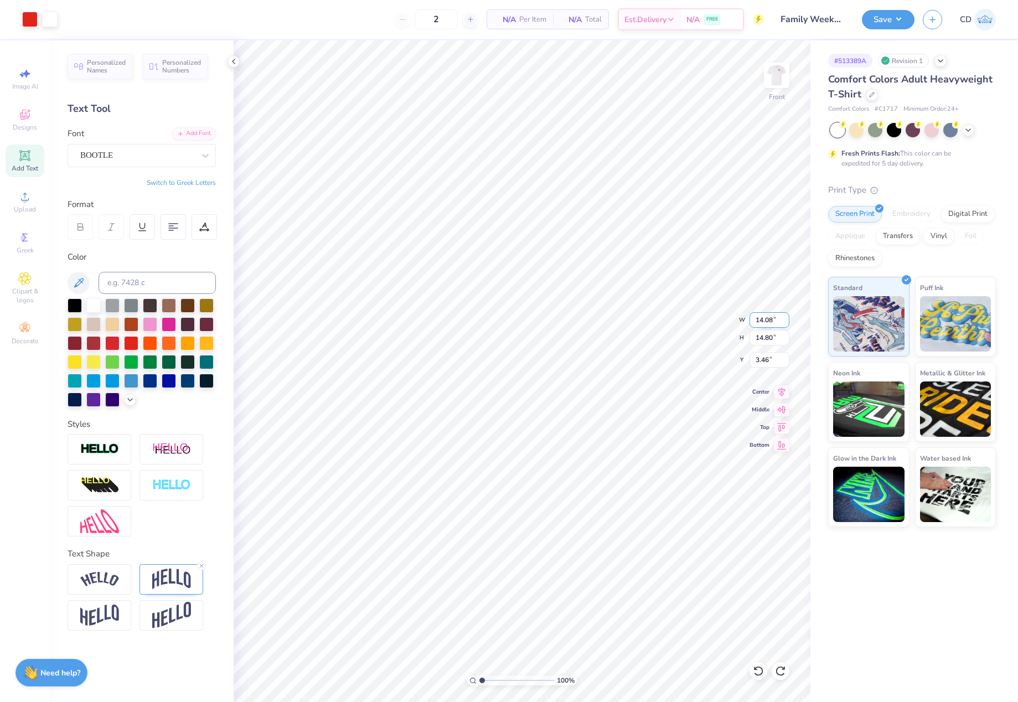
drag, startPoint x: 755, startPoint y: 321, endPoint x: 776, endPoint y: 320, distance: 20.5
click at [776, 320] on input "14.08" at bounding box center [769, 319] width 40 height 15
type input "12.50"
type input "13.14"
drag, startPoint x: 754, startPoint y: 360, endPoint x: 775, endPoint y: 364, distance: 20.7
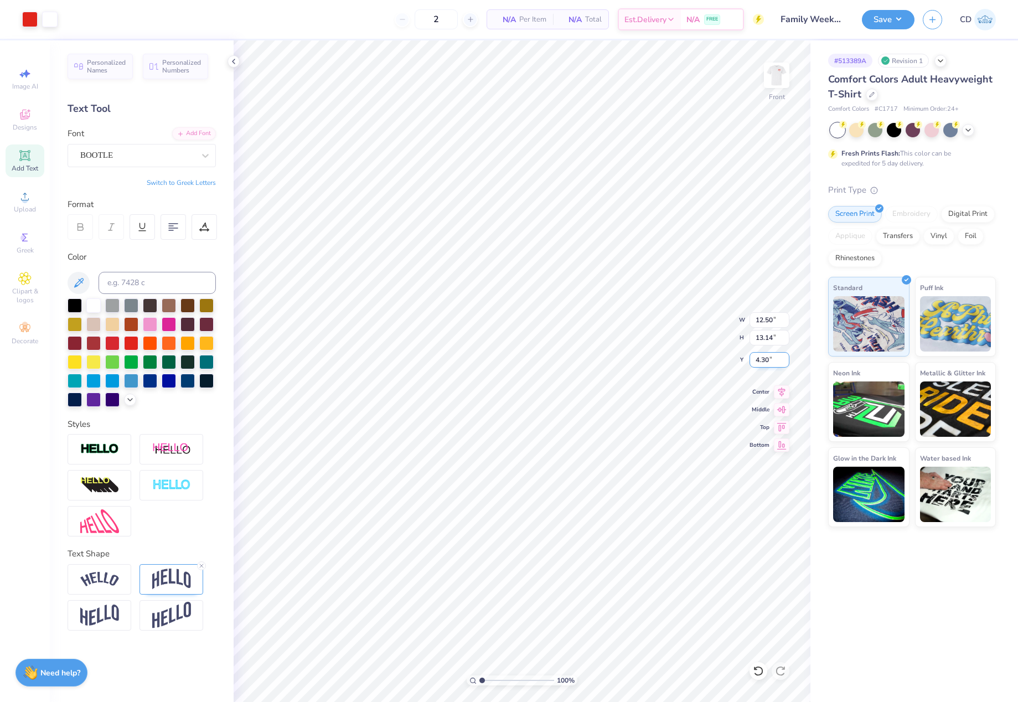
click at [775, 364] on input "4.30" at bounding box center [769, 359] width 40 height 15
type input "3.00"
click at [612, 422] on li "Download vector" at bounding box center [623, 423] width 87 height 22
click at [29, 201] on icon at bounding box center [24, 196] width 13 height 13
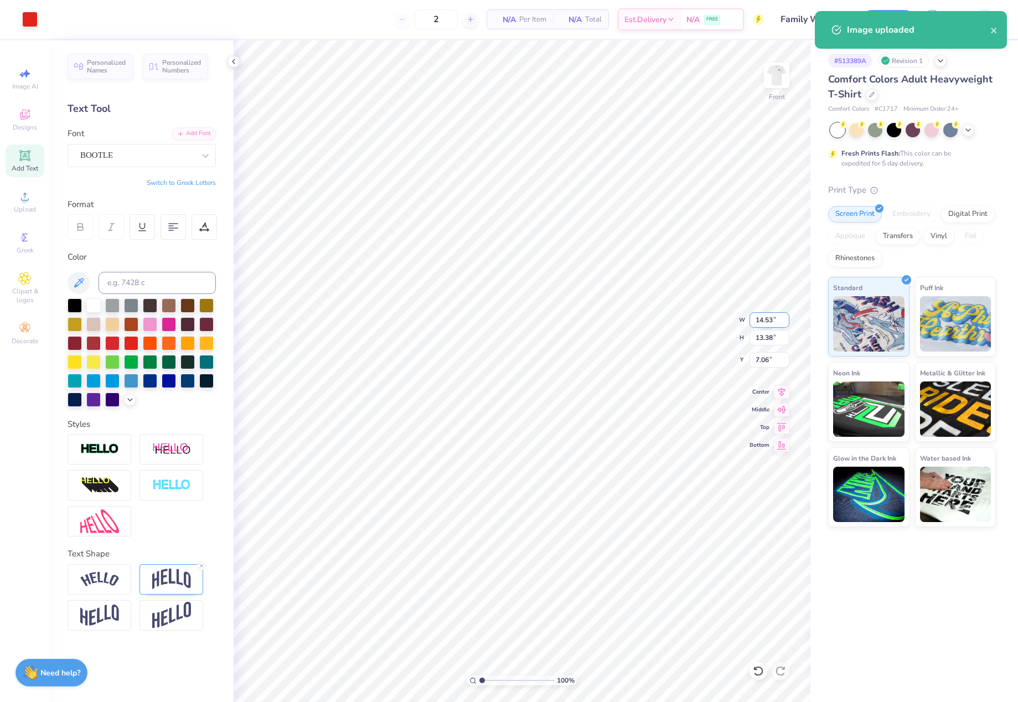
drag, startPoint x: 752, startPoint y: 322, endPoint x: 774, endPoint y: 321, distance: 22.1
click at [774, 321] on input "14.53" at bounding box center [769, 319] width 40 height 15
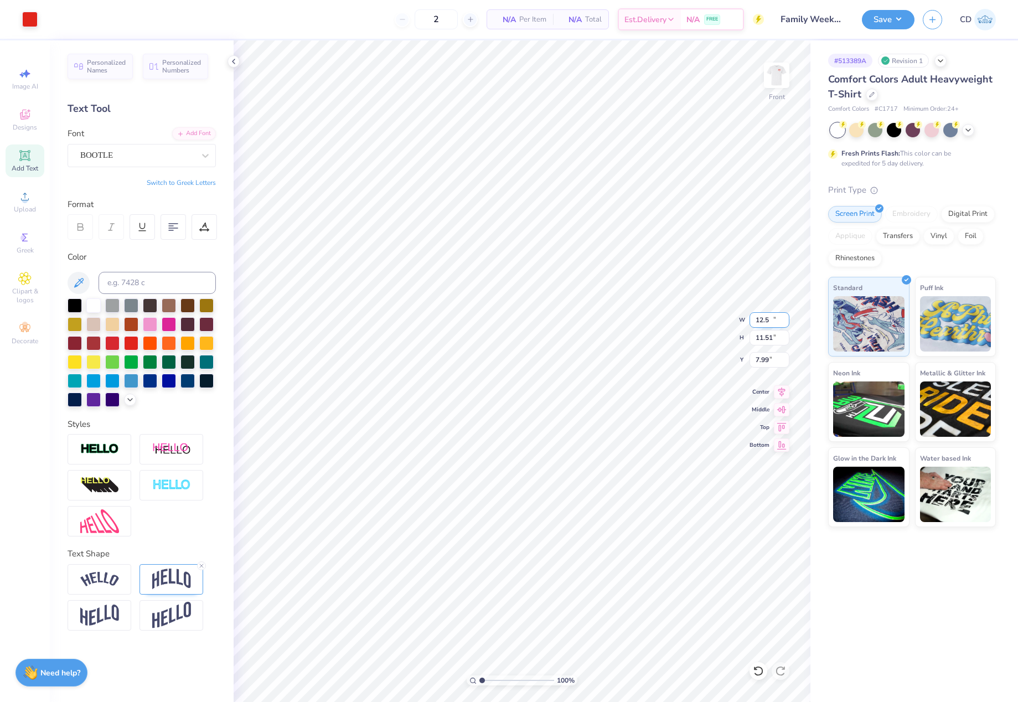
type input "12.50"
type input "11.51"
drag, startPoint x: 755, startPoint y: 357, endPoint x: 775, endPoint y: 359, distance: 20.0
click at [775, 359] on input "7.99" at bounding box center [769, 359] width 40 height 15
type input "3.00"
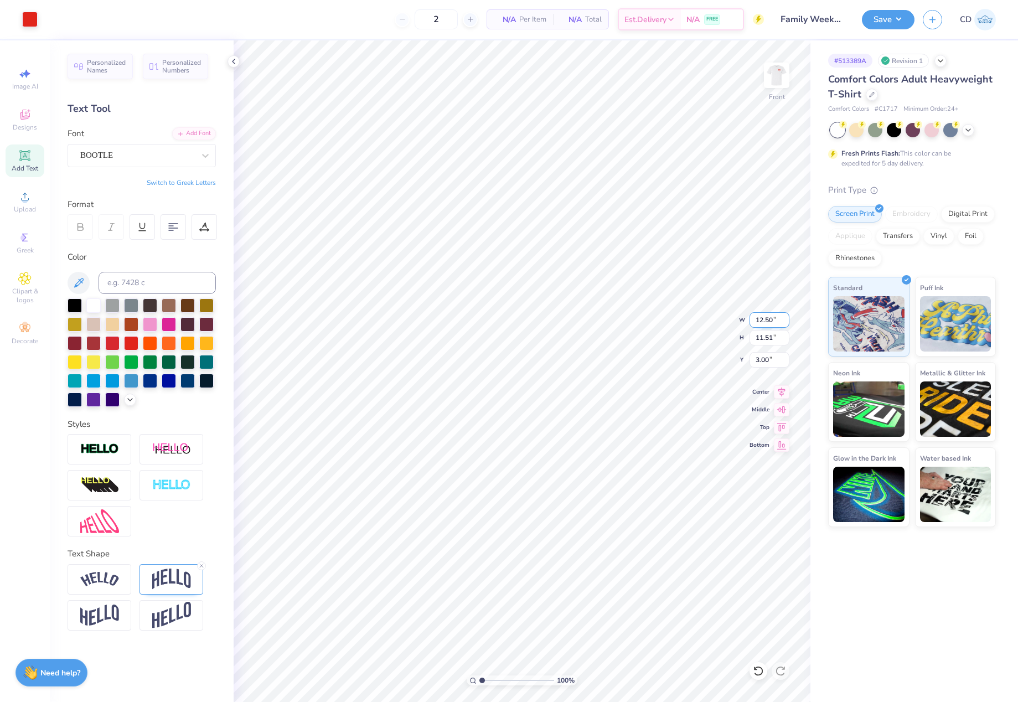
drag, startPoint x: 754, startPoint y: 317, endPoint x: 776, endPoint y: 318, distance: 22.2
click at [776, 318] on input "12.50" at bounding box center [769, 319] width 40 height 15
type input "12.00"
type input "11.05"
type input "3.23"
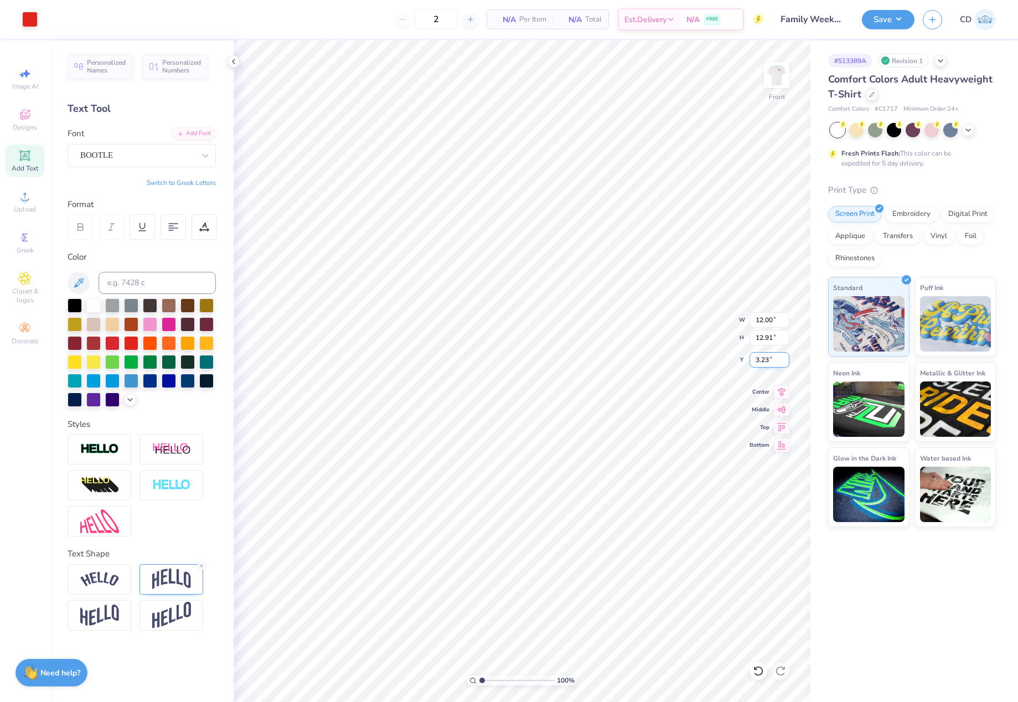
drag, startPoint x: 754, startPoint y: 355, endPoint x: 772, endPoint y: 354, distance: 17.8
click at [772, 354] on input "3.23" at bounding box center [769, 359] width 40 height 15
type input "3.00"
click at [780, 390] on icon at bounding box center [781, 390] width 7 height 9
click at [779, 389] on icon at bounding box center [781, 390] width 7 height 9
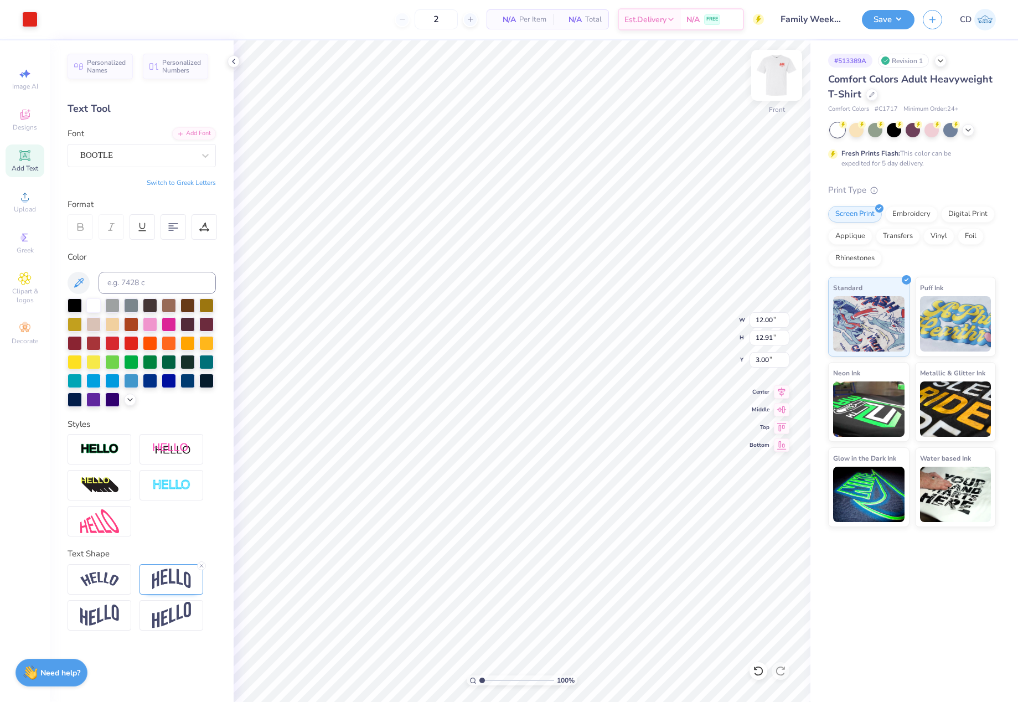
click at [780, 78] on img at bounding box center [776, 75] width 44 height 44
click at [896, 20] on button "Save" at bounding box center [888, 17] width 53 height 19
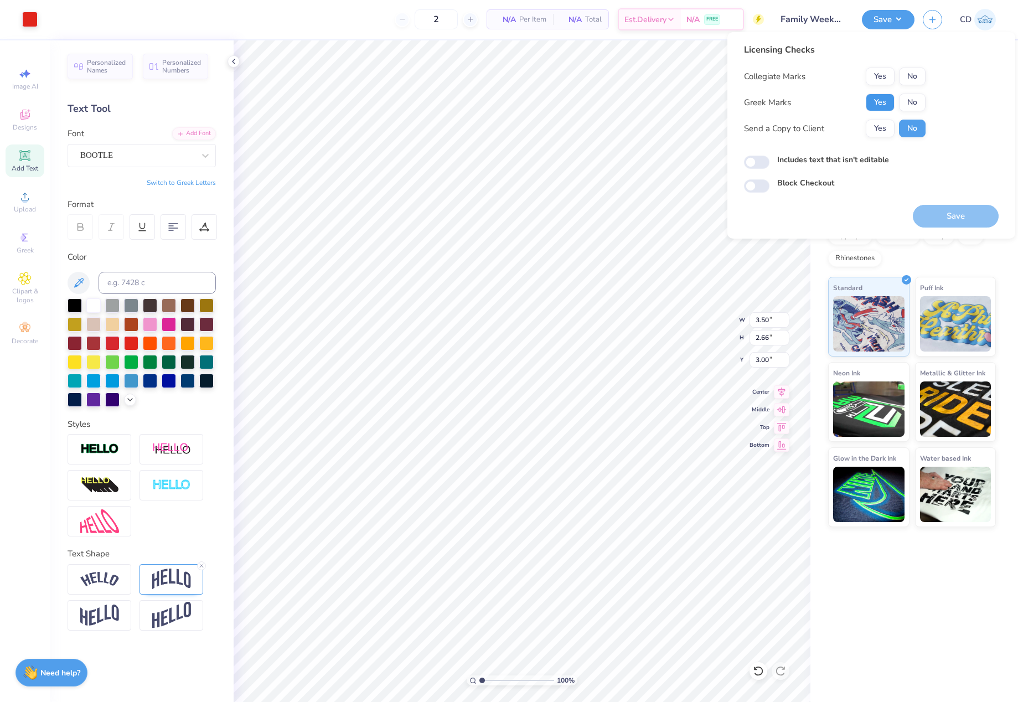
click at [885, 94] on button "Yes" at bounding box center [880, 103] width 29 height 18
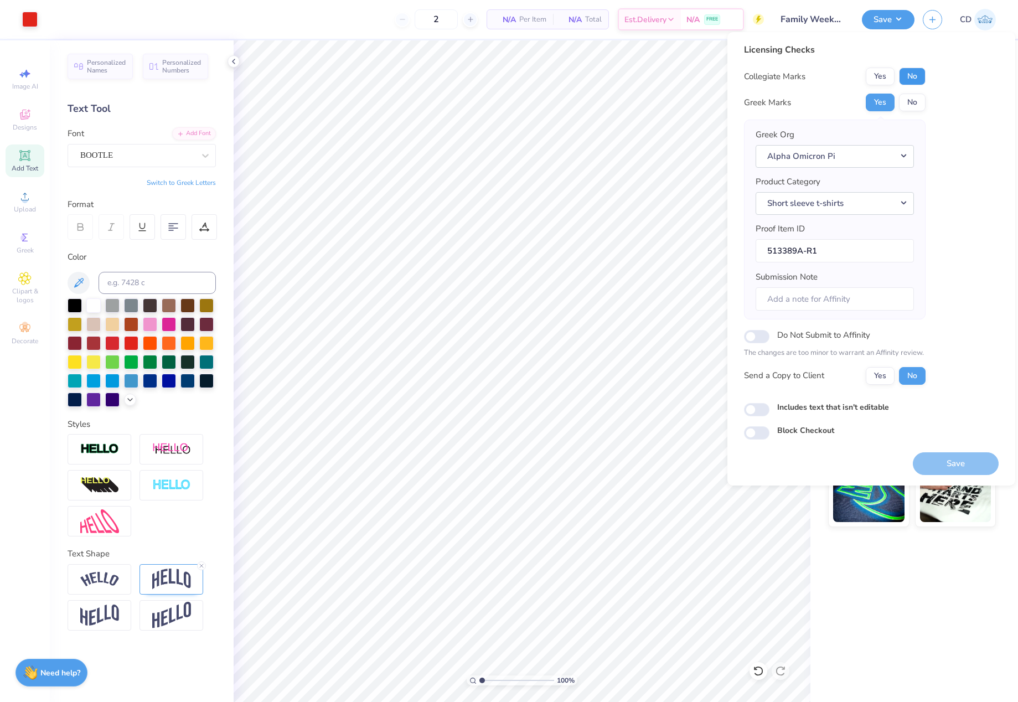
click at [916, 68] on button "No" at bounding box center [912, 77] width 27 height 18
click at [761, 407] on input "Includes text that isn't editable" at bounding box center [756, 409] width 25 height 13
checkbox input "true"
click at [969, 459] on button "Save" at bounding box center [956, 463] width 86 height 23
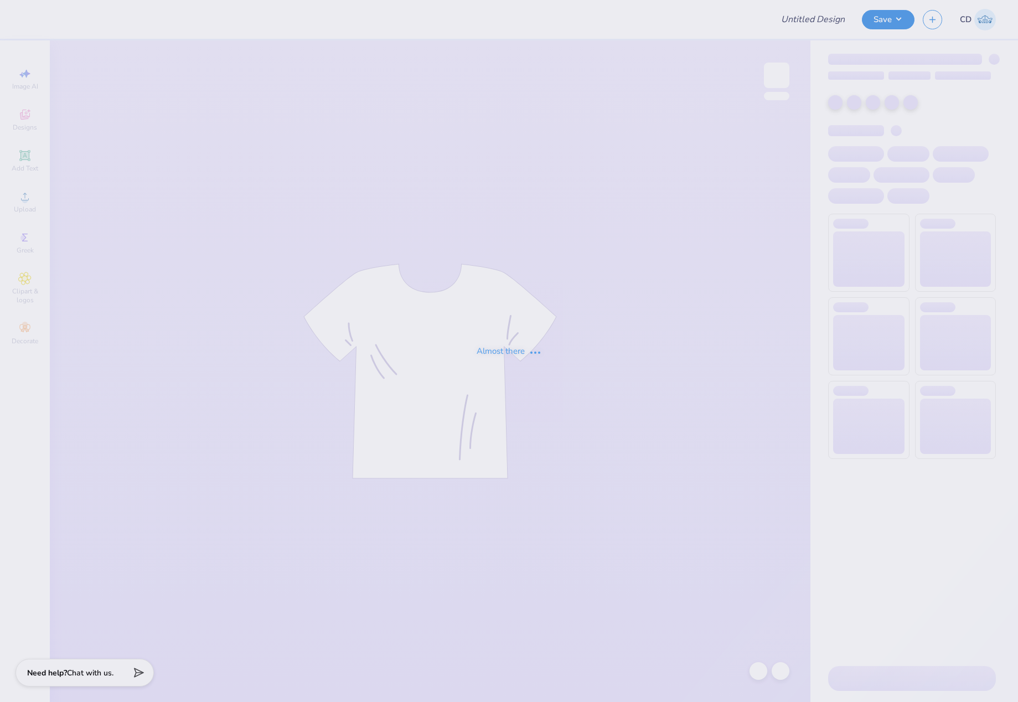
type input "Family Weekend #2"
